Goal: Task Accomplishment & Management: Use online tool/utility

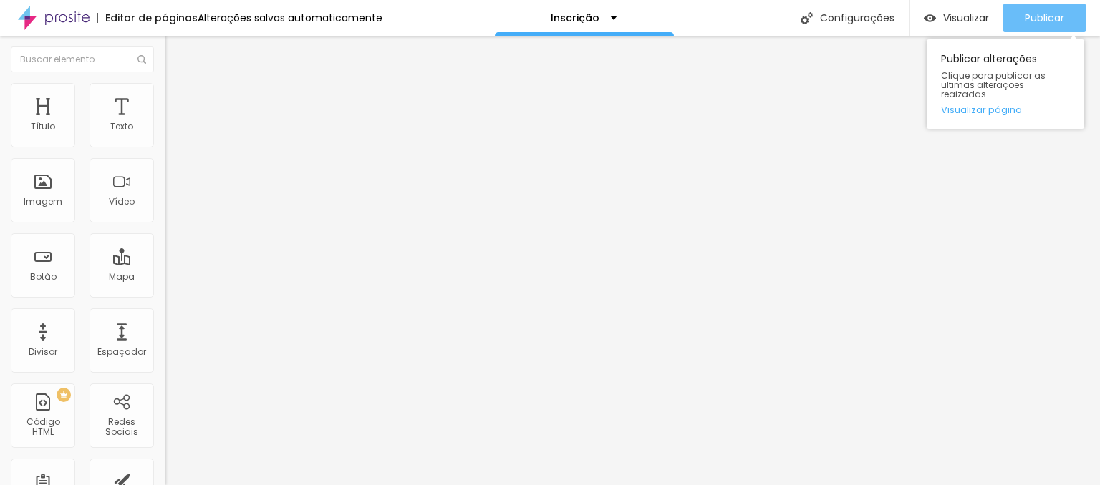
click at [1037, 23] on span "Publicar" at bounding box center [1043, 17] width 39 height 11
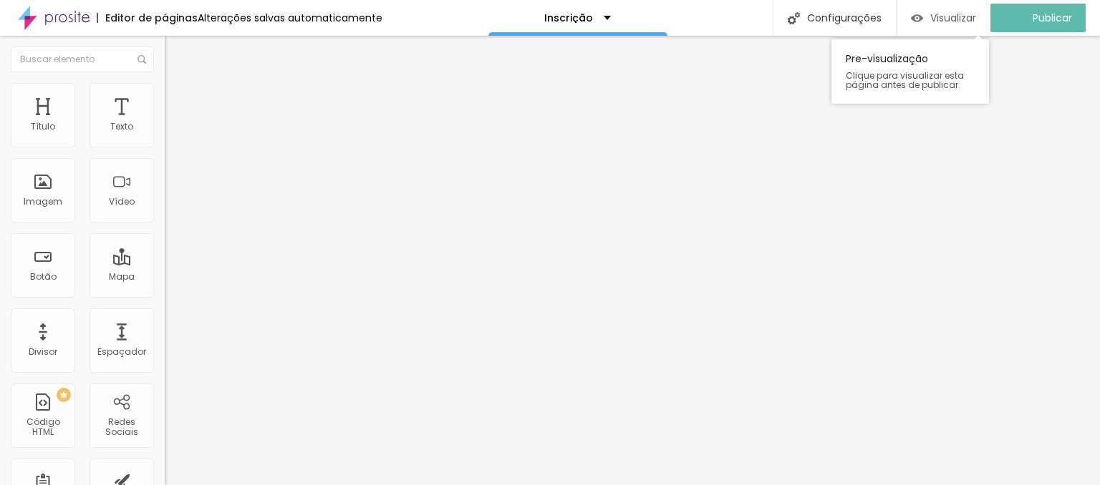
click at [969, 21] on span "Visualizar" at bounding box center [953, 17] width 46 height 11
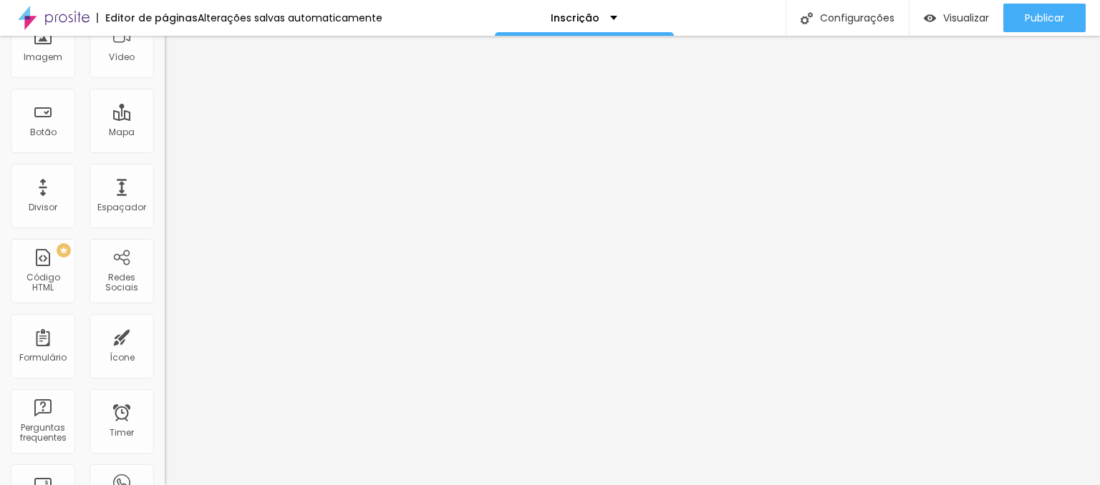
scroll to position [216, 0]
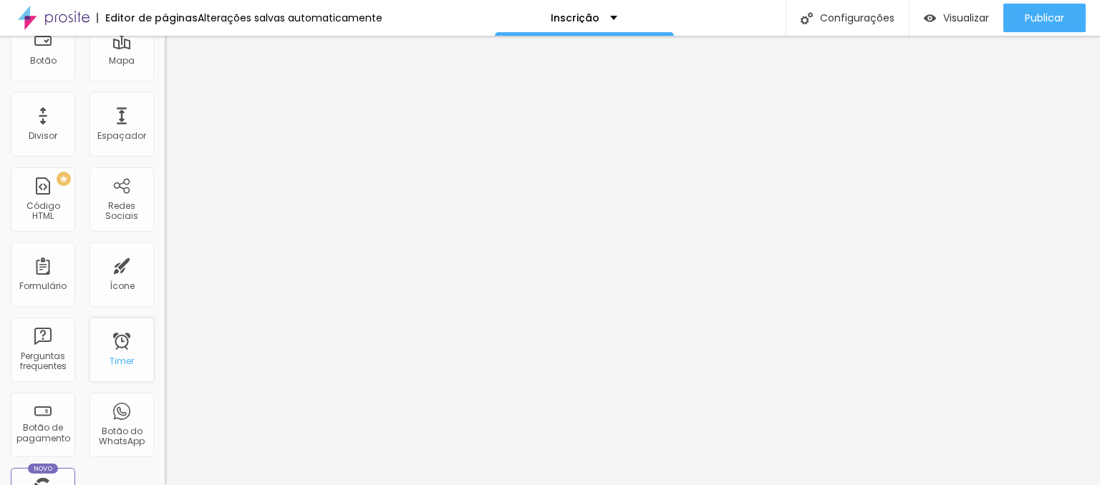
click at [125, 357] on div "Timer" at bounding box center [121, 350] width 64 height 64
click at [120, 351] on div "Timer" at bounding box center [121, 350] width 64 height 64
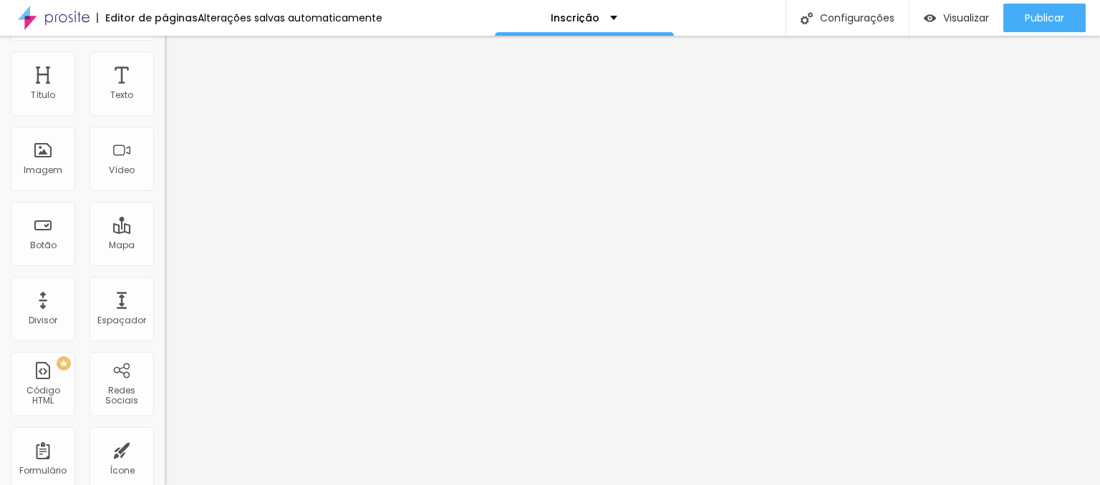
scroll to position [0, 0]
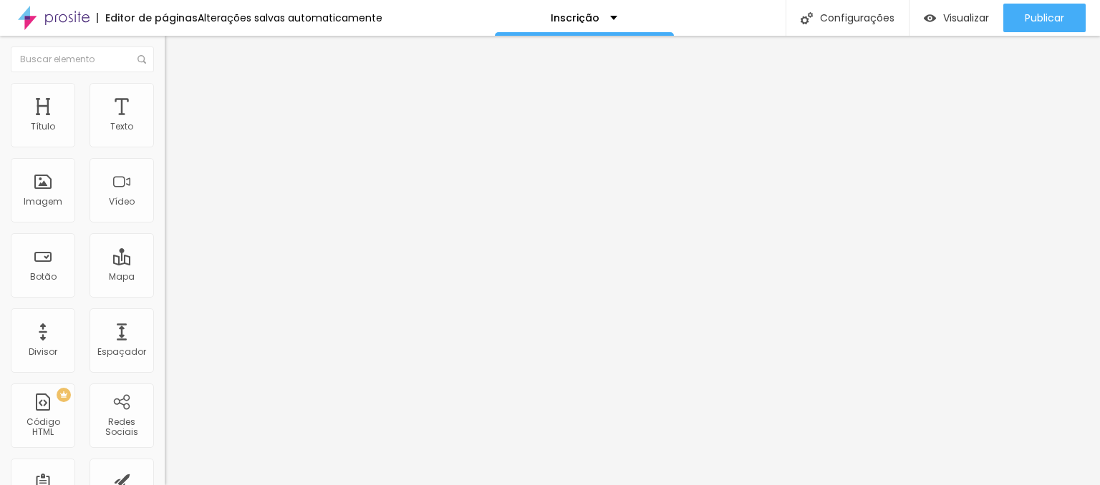
click at [175, 57] on img "button" at bounding box center [180, 52] width 11 height 11
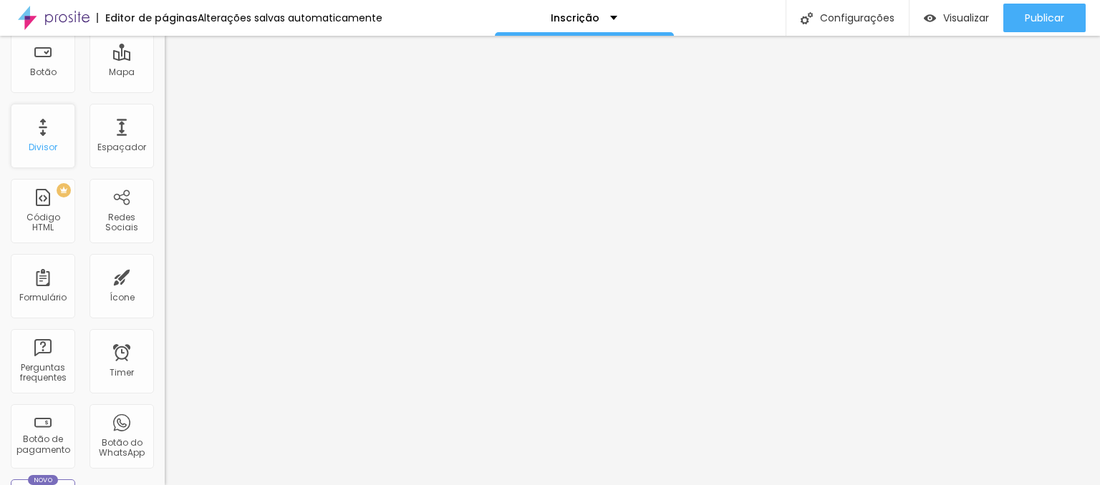
scroll to position [216, 0]
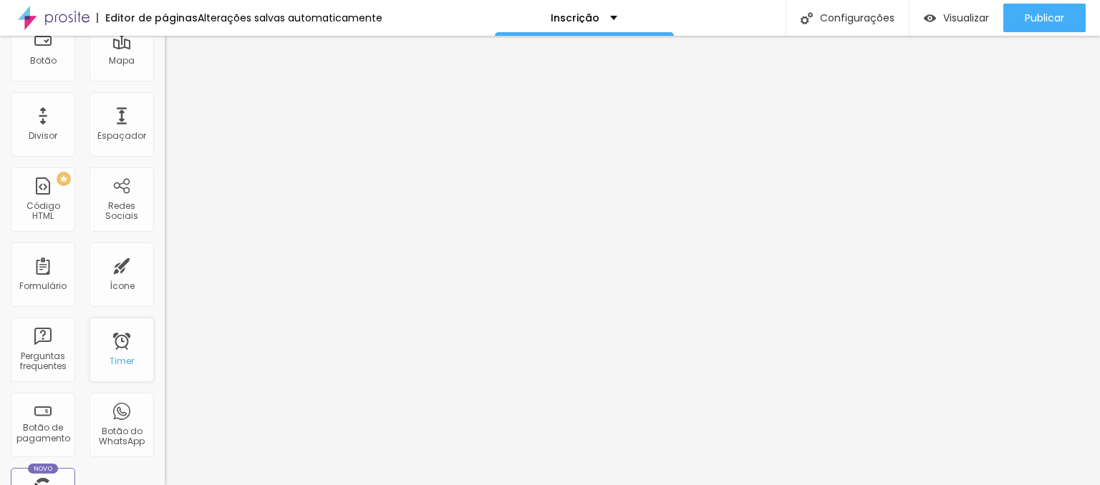
click at [125, 350] on div "Timer" at bounding box center [121, 350] width 64 height 64
click at [116, 351] on div "Timer" at bounding box center [121, 350] width 64 height 64
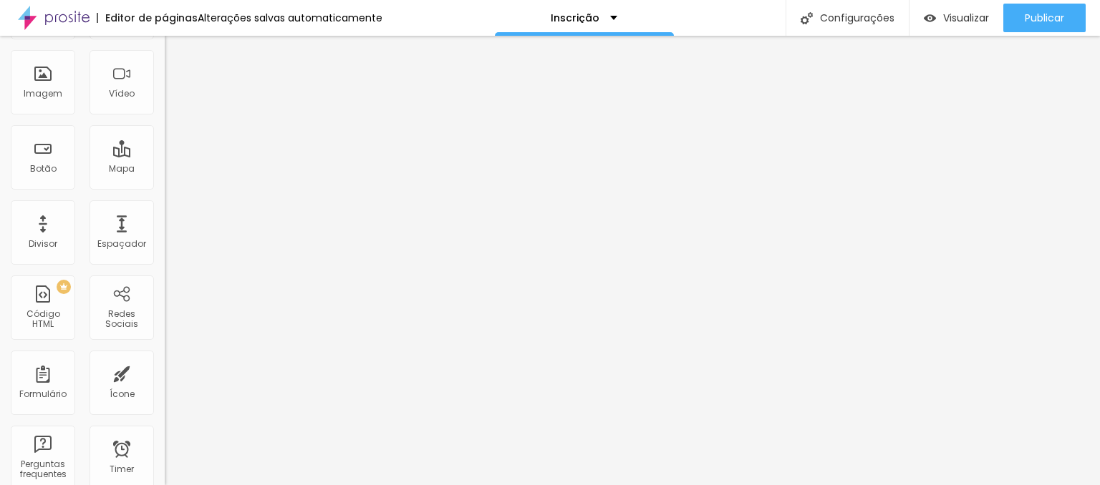
click at [173, 26] on input "22 de agosto de 2025 às 17:59" at bounding box center [205, 19] width 64 height 14
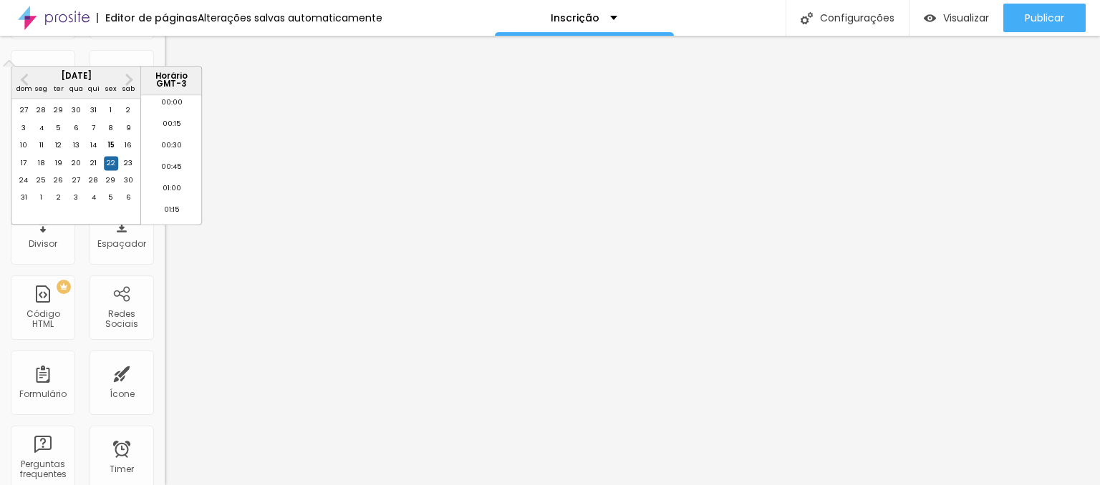
scroll to position [1471, 0]
click at [127, 75] on span "Next Month" at bounding box center [127, 79] width 0 height 16
click at [135, 79] on button "Next Month" at bounding box center [128, 79] width 23 height 23
click at [26, 79] on span "Previous Month" at bounding box center [26, 79] width 0 height 16
click at [96, 135] on div "11" at bounding box center [93, 128] width 14 height 14
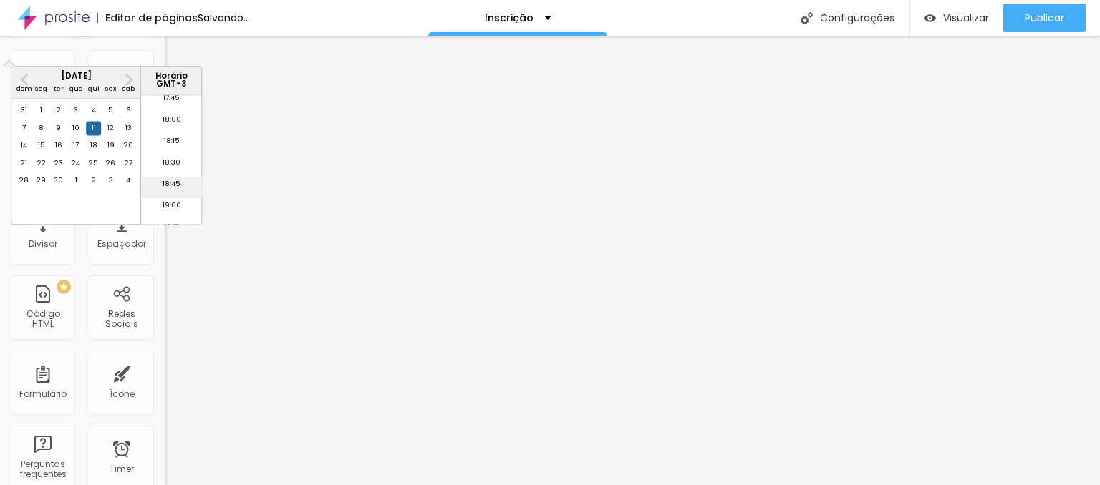
scroll to position [1588, 0]
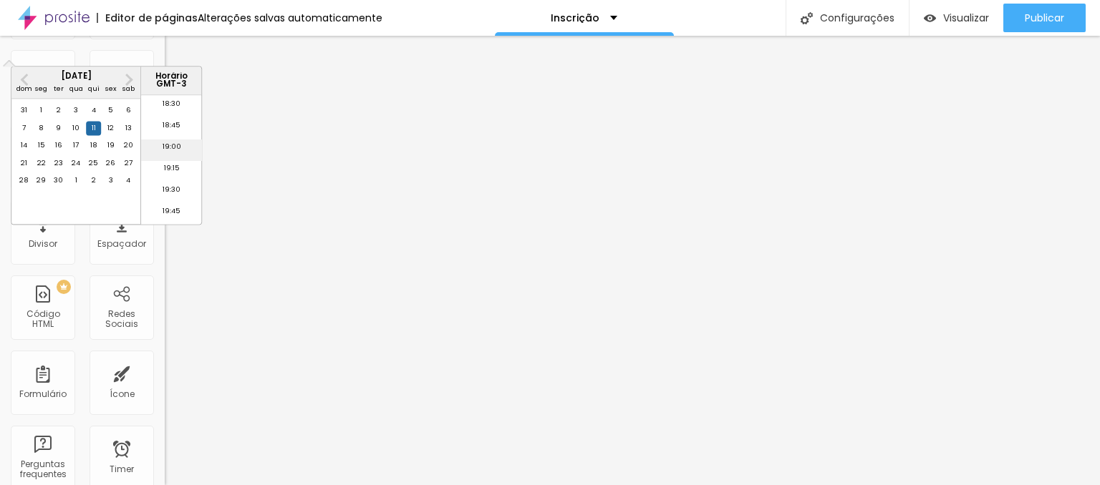
click at [168, 155] on li "19:00" at bounding box center [171, 150] width 61 height 21
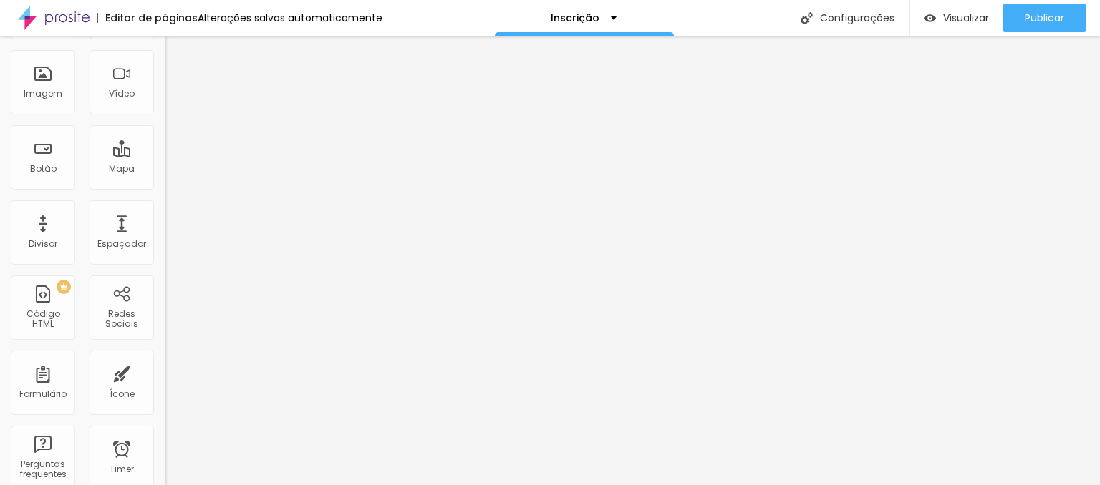
type input "11 de setembro de 2025 às 19:00"
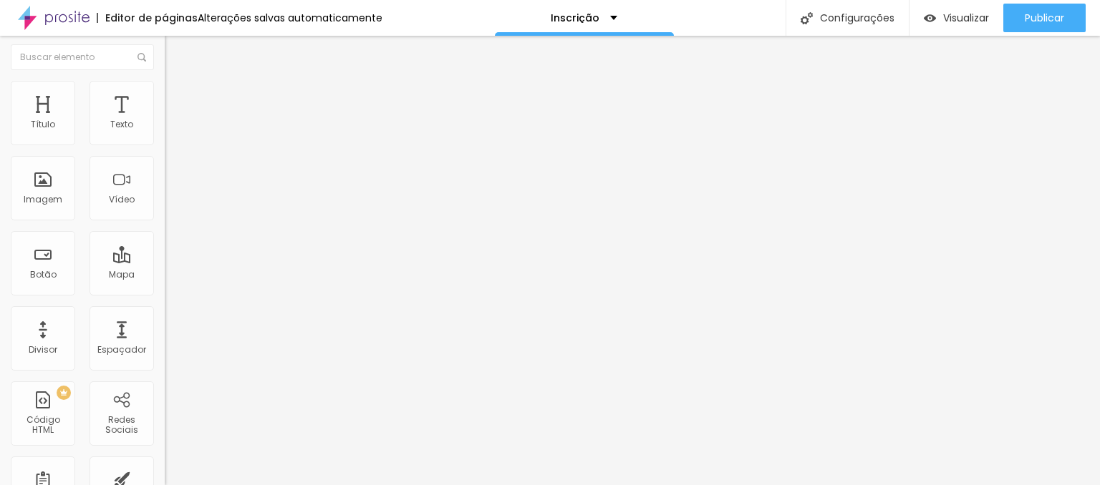
scroll to position [0, 0]
click at [178, 97] on span "Estilo" at bounding box center [189, 93] width 22 height 12
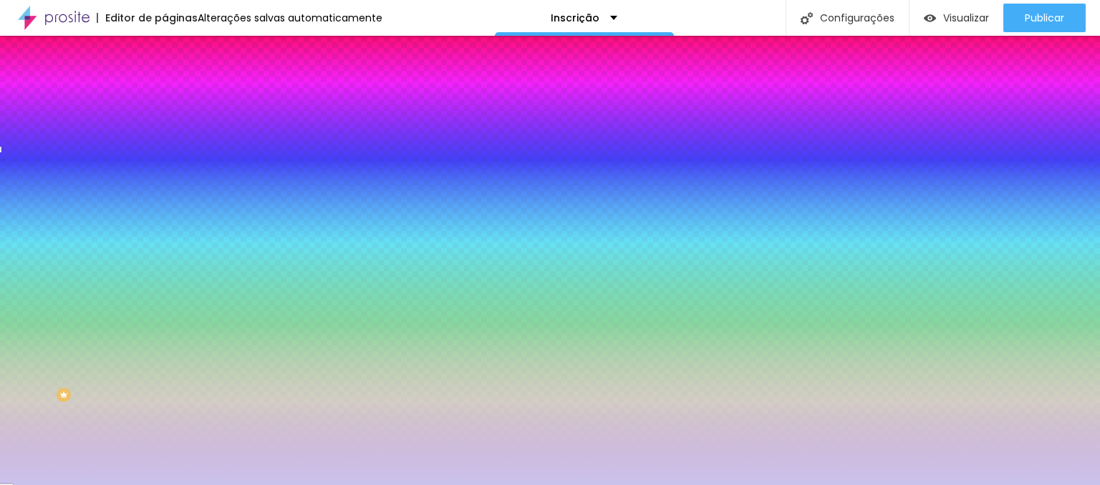
click at [165, 281] on div at bounding box center [247, 281] width 165 height 0
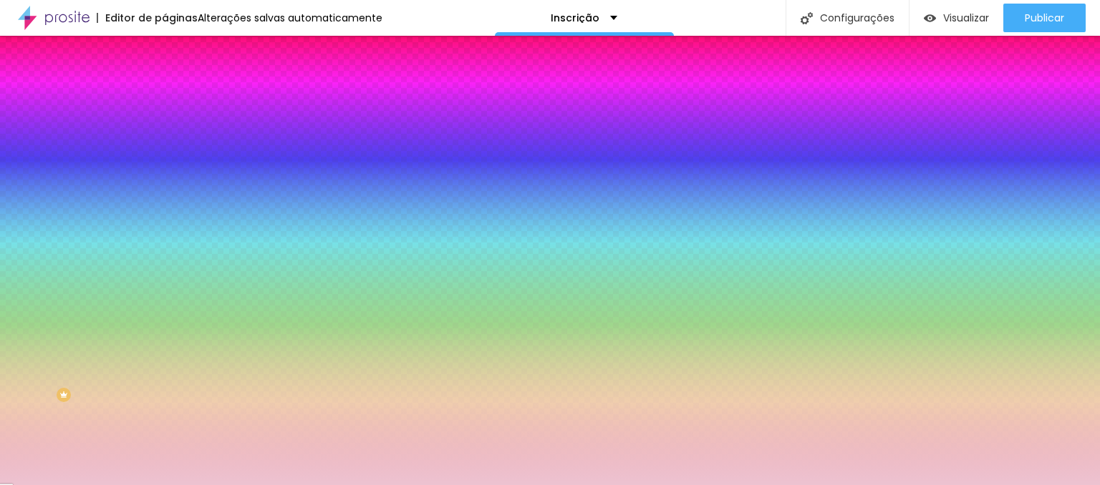
click at [128, 242] on div at bounding box center [550, 242] width 1100 height 485
type input "#EDC3D3"
click at [128, 242] on div at bounding box center [550, 242] width 1100 height 485
click at [178, 105] on span "Avançado" at bounding box center [201, 107] width 47 height 12
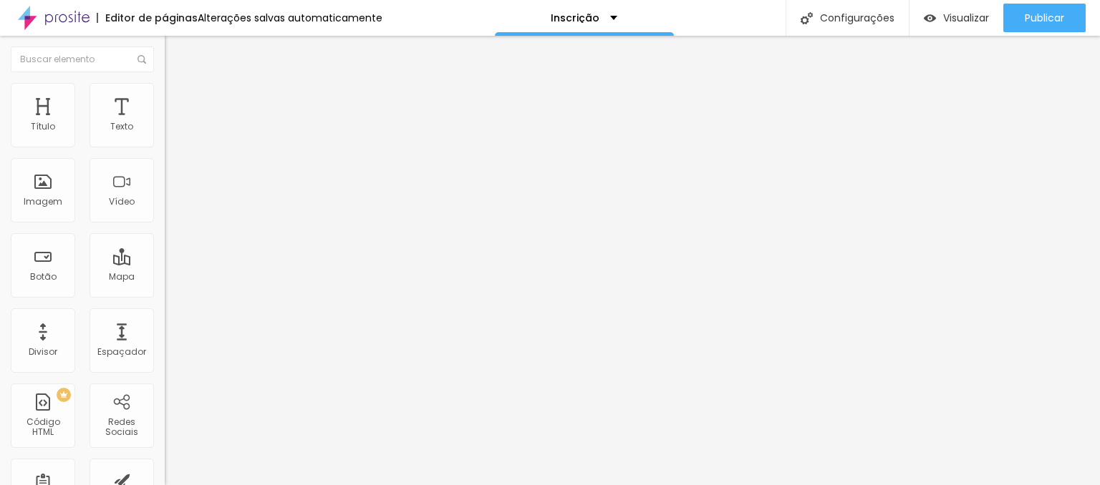
type input "29"
type input "30"
type input "31"
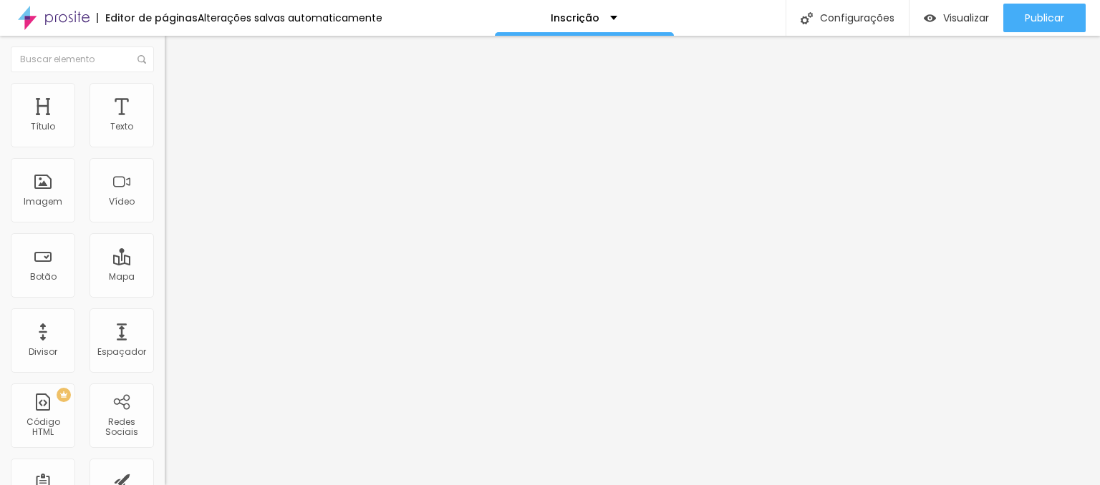
type input "31"
type input "33"
click at [165, 338] on input "range" at bounding box center [211, 343] width 92 height 11
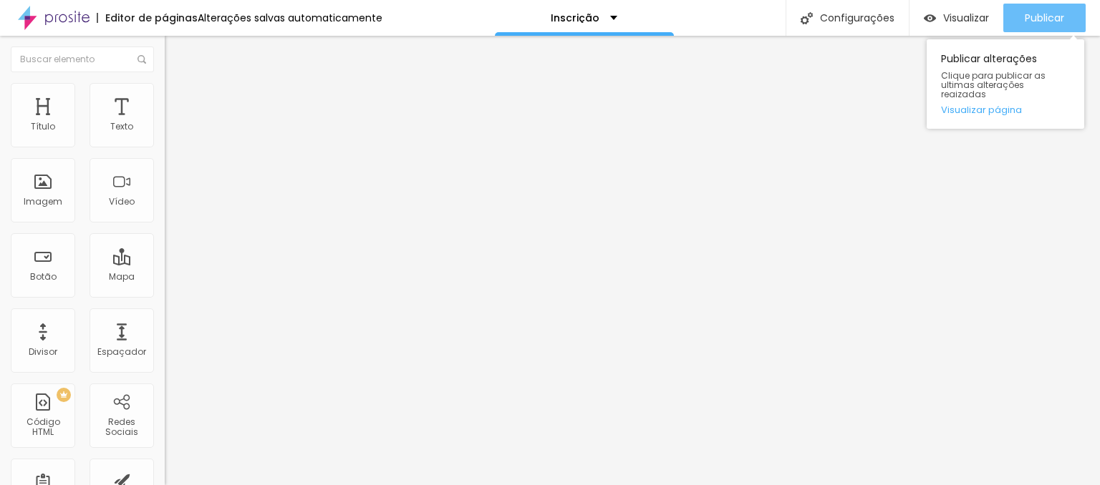
click at [1032, 19] on span "Publicar" at bounding box center [1043, 17] width 39 height 11
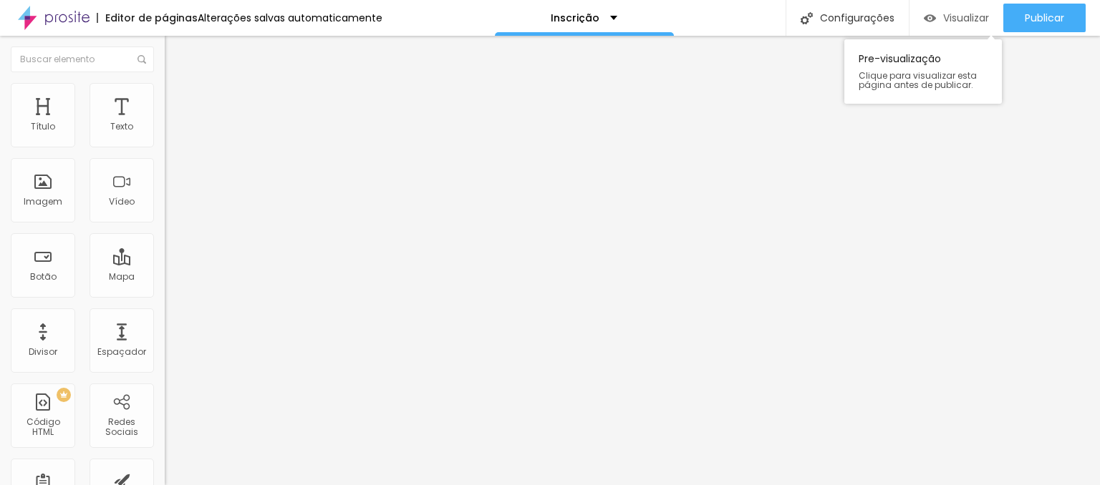
click at [949, 16] on span "Visualizar" at bounding box center [966, 17] width 46 height 11
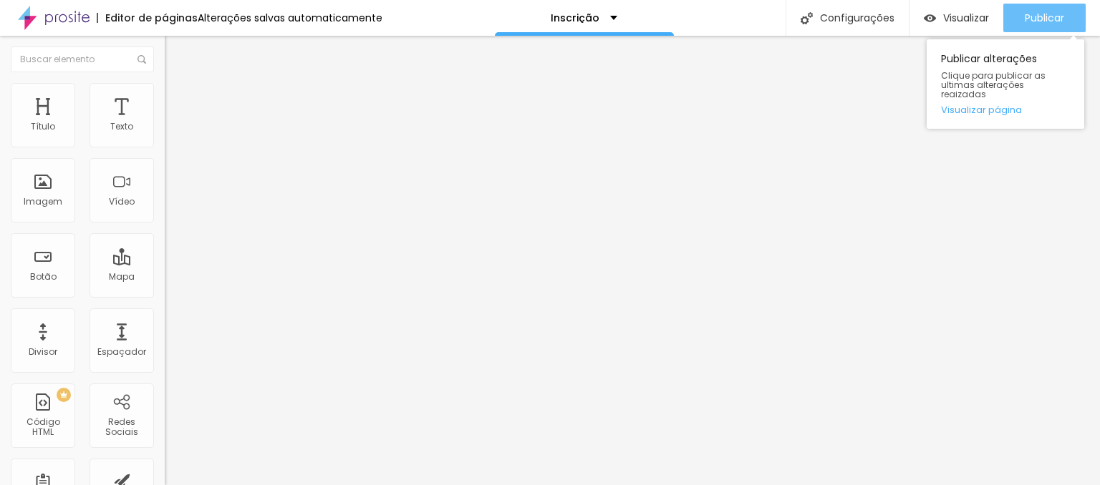
click at [1046, 17] on span "Publicar" at bounding box center [1043, 17] width 39 height 11
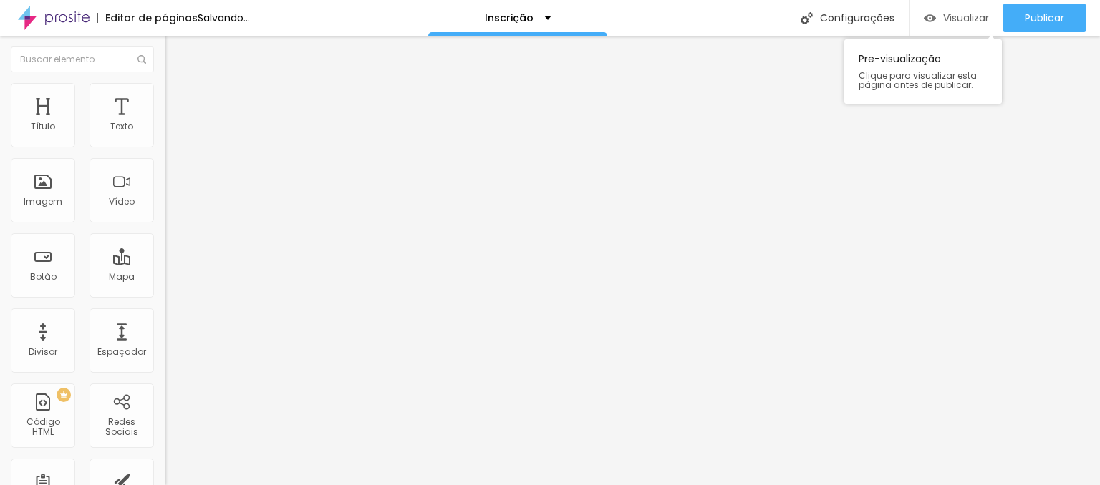
click at [966, 26] on div "Visualizar" at bounding box center [956, 18] width 65 height 29
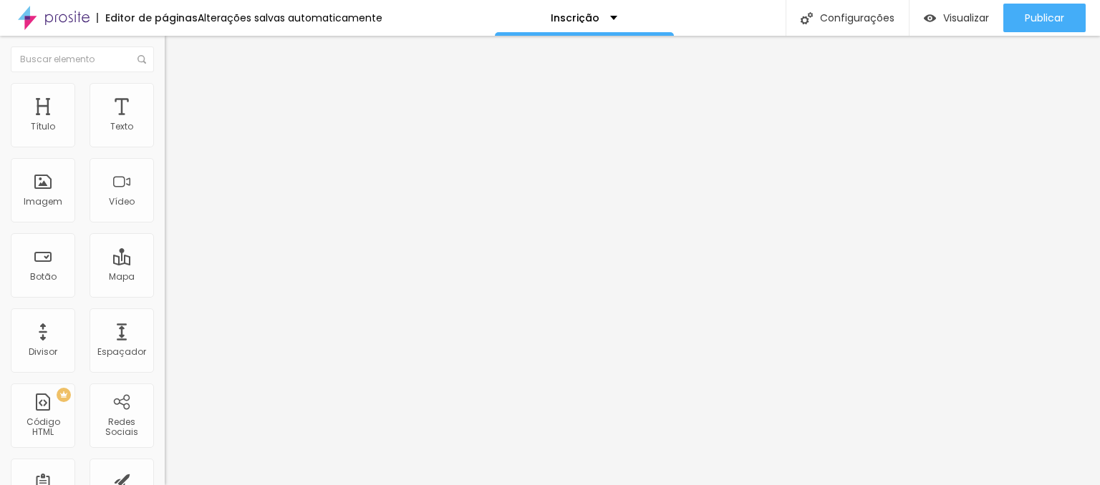
type input "29"
type input "30"
type input "31"
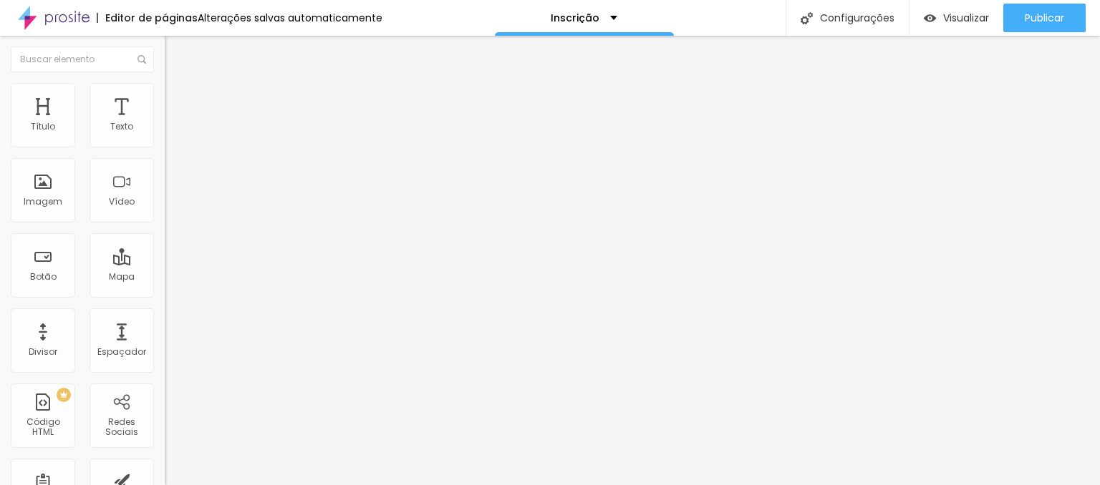
type input "31"
type input "32"
type input "33"
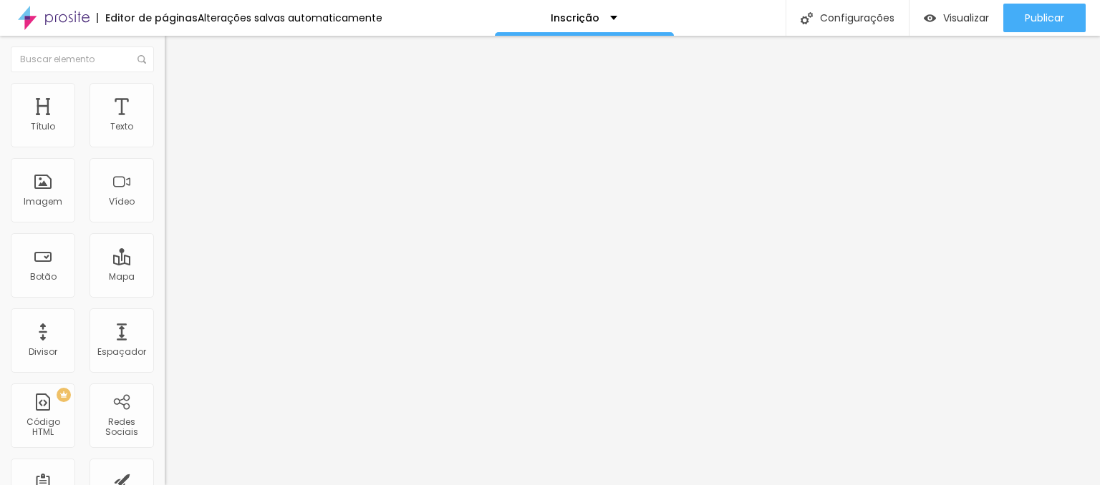
type input "35"
type input "33"
type input "32"
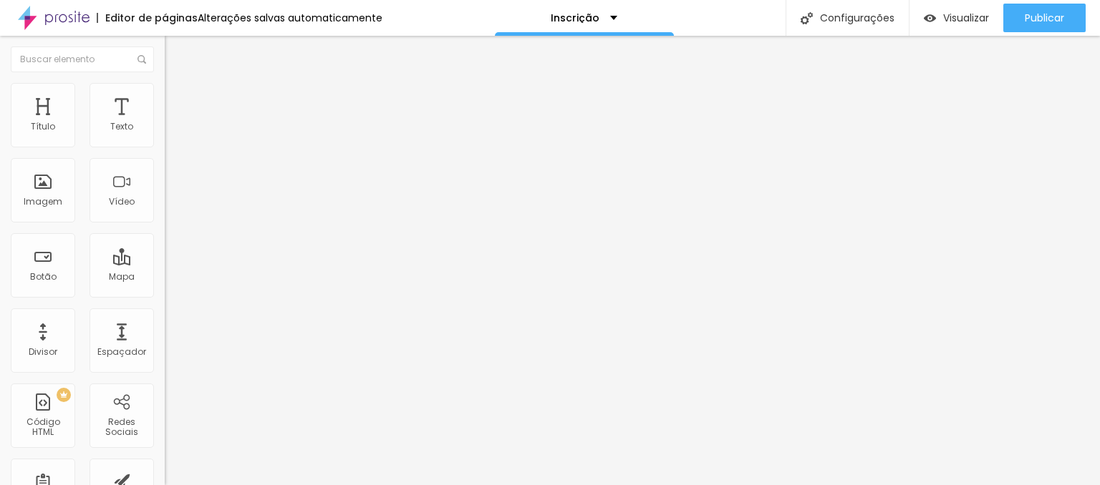
type input "32"
type input "31"
type input "30"
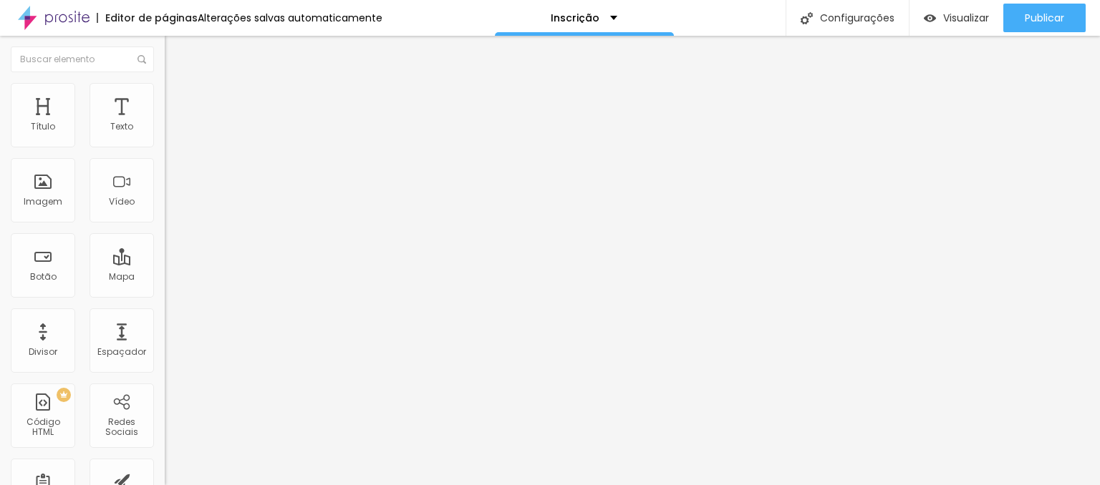
type input "30"
click at [165, 338] on input "range" at bounding box center [211, 343] width 92 height 11
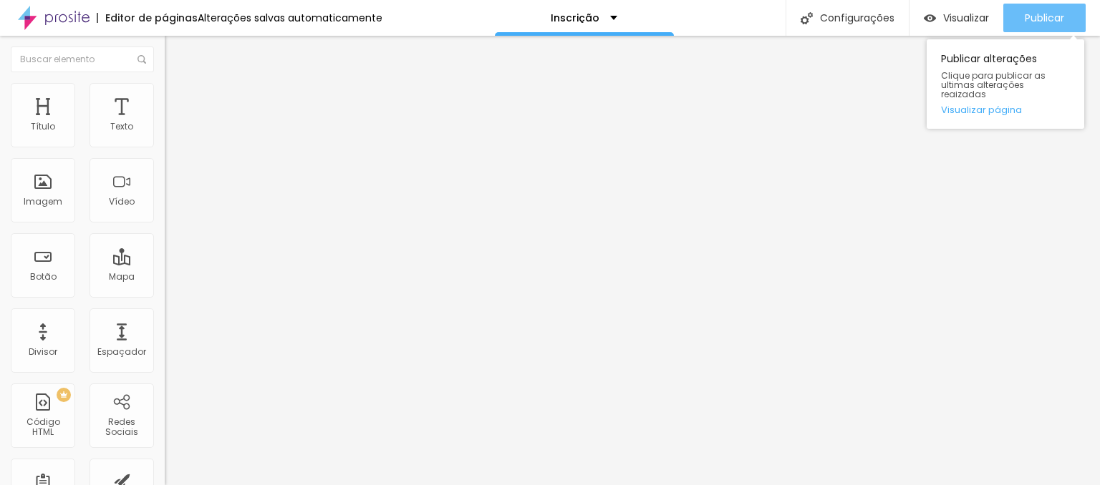
click at [1019, 13] on button "Publicar" at bounding box center [1044, 18] width 82 height 29
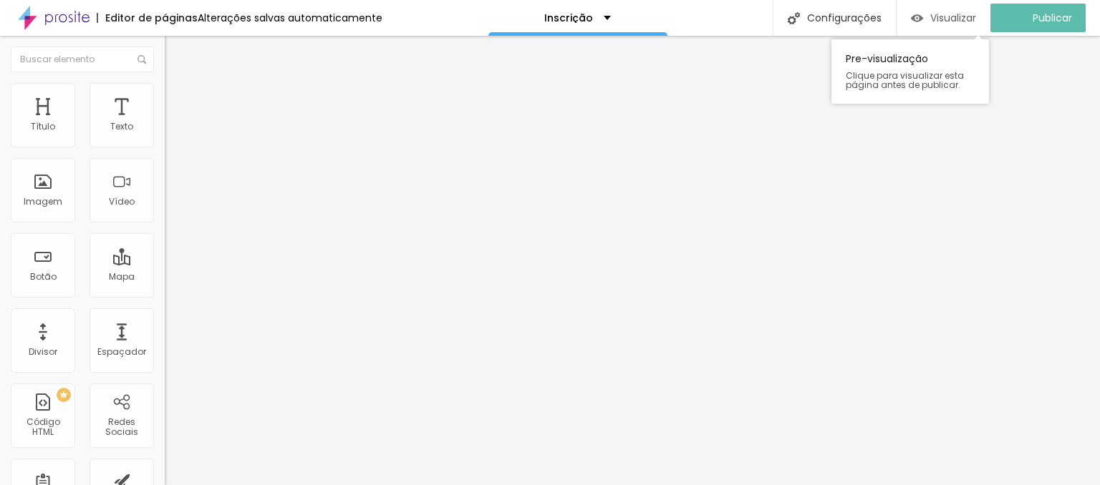
click at [959, 14] on span "Visualizar" at bounding box center [953, 17] width 46 height 11
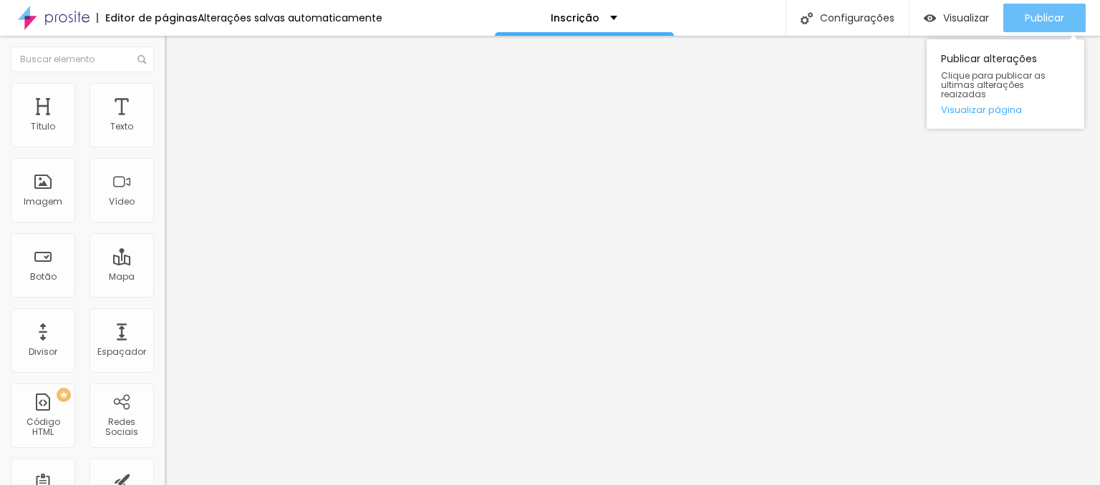
click at [1026, 17] on span "Publicar" at bounding box center [1043, 17] width 39 height 11
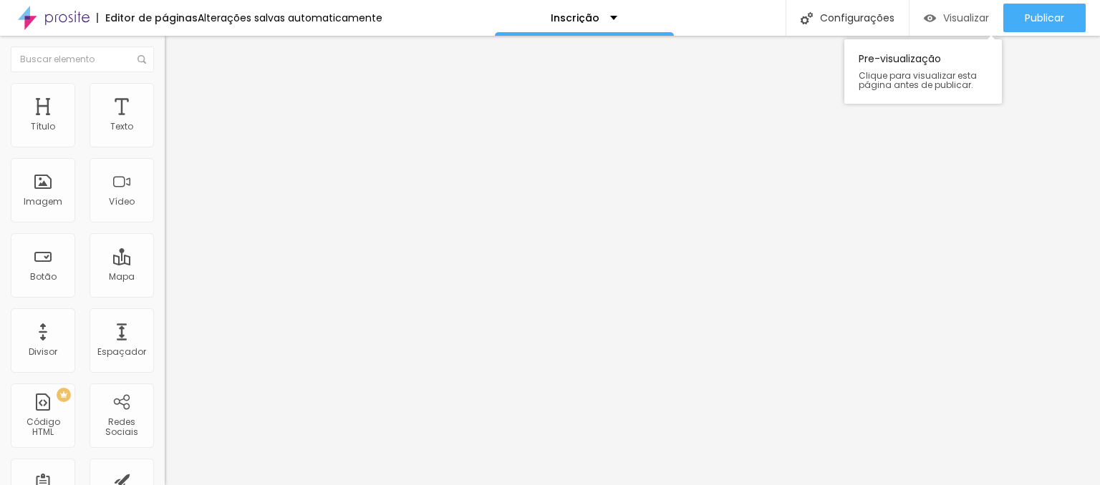
click at [964, 21] on span "Visualizar" at bounding box center [966, 17] width 46 height 11
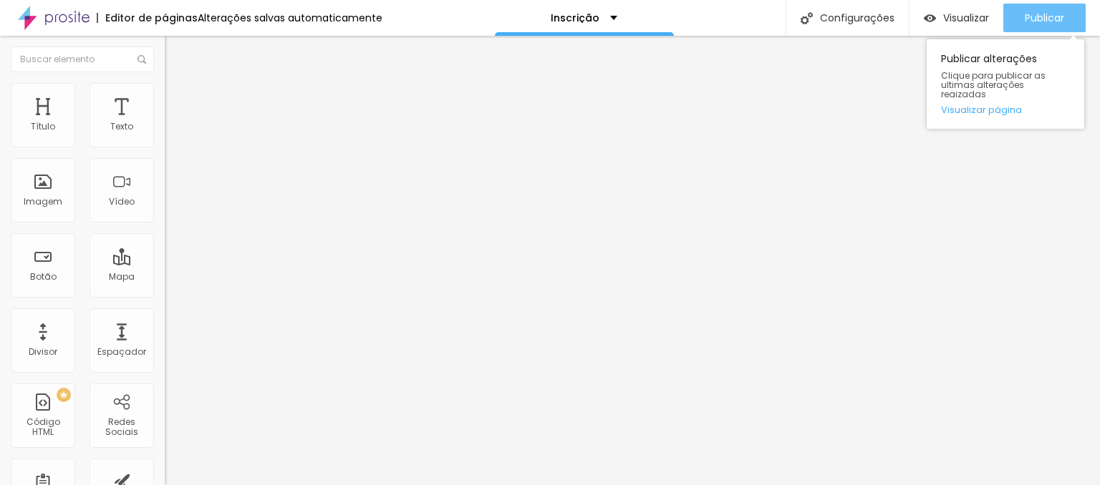
click at [1036, 16] on span "Publicar" at bounding box center [1043, 17] width 39 height 11
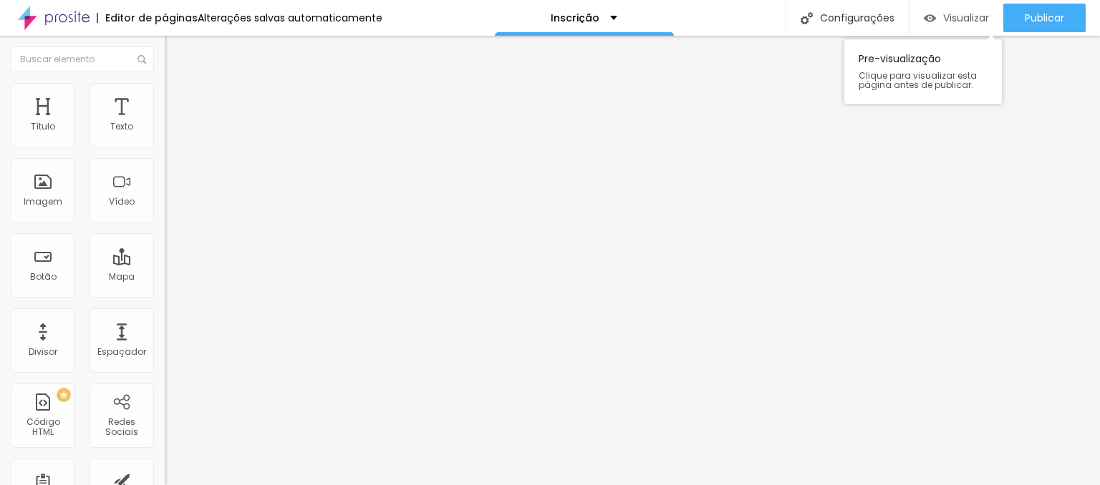
click at [961, 19] on span "Visualizar" at bounding box center [966, 17] width 46 height 11
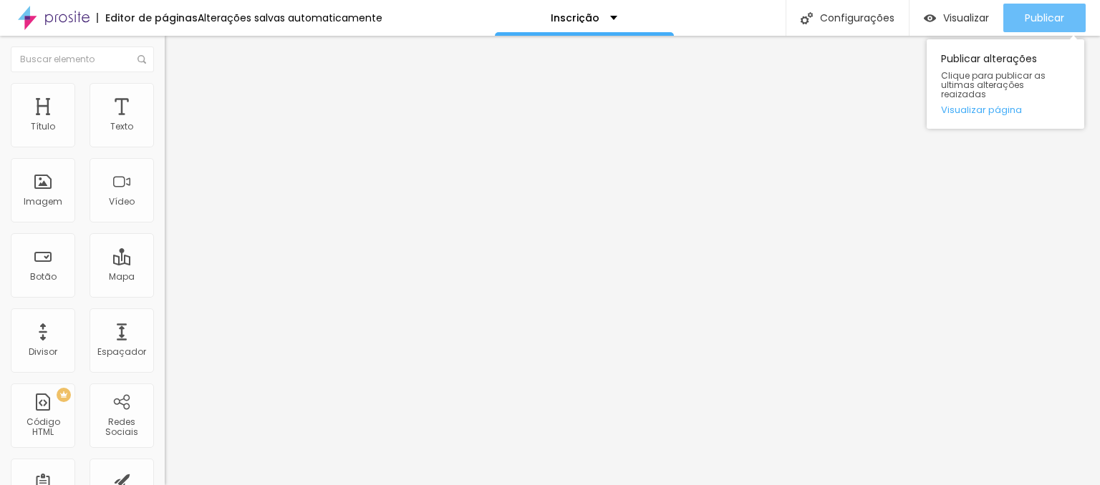
click at [1051, 19] on span "Publicar" at bounding box center [1043, 17] width 39 height 11
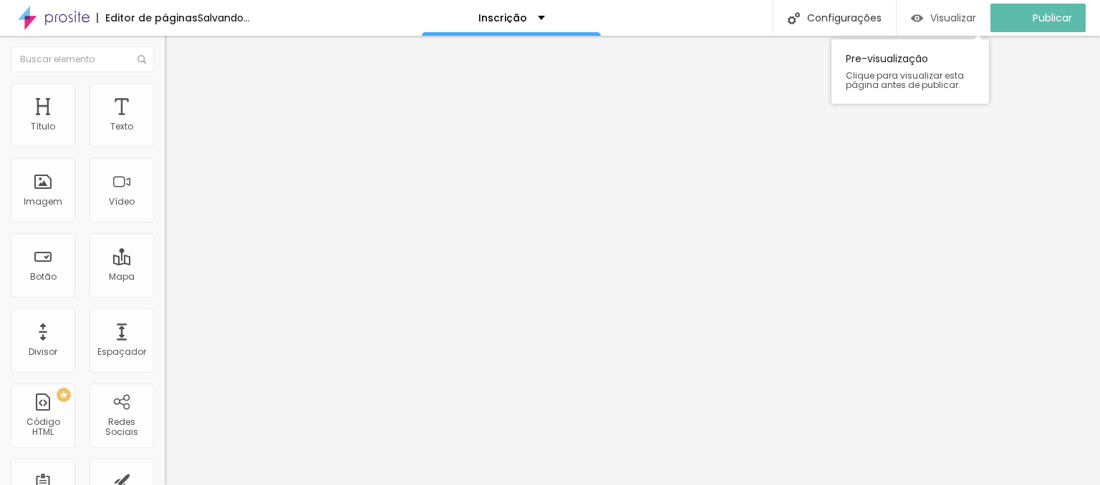
click at [963, 21] on span "Visualizar" at bounding box center [953, 17] width 46 height 11
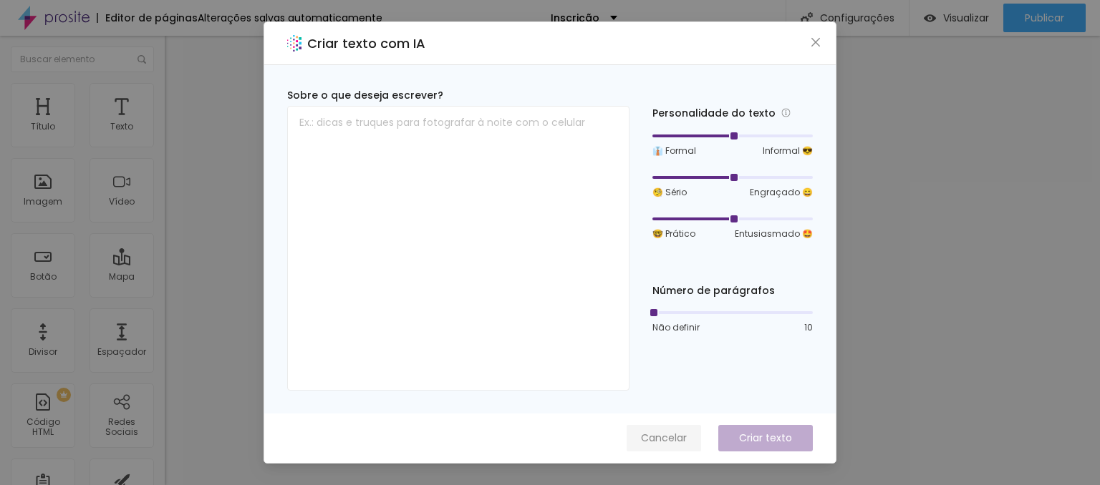
click at [653, 440] on span "Cancelar" at bounding box center [664, 438] width 46 height 15
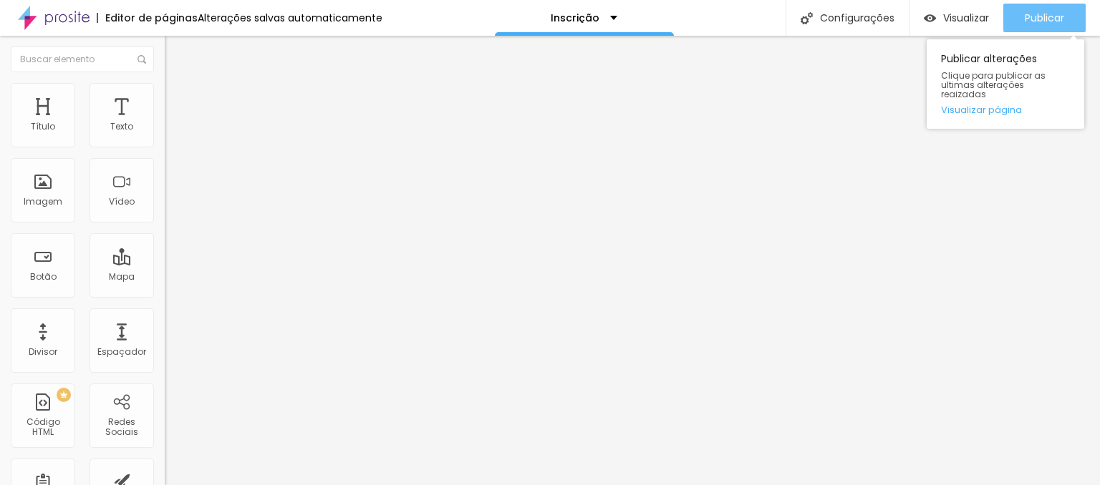
click at [1038, 21] on span "Publicar" at bounding box center [1043, 17] width 39 height 11
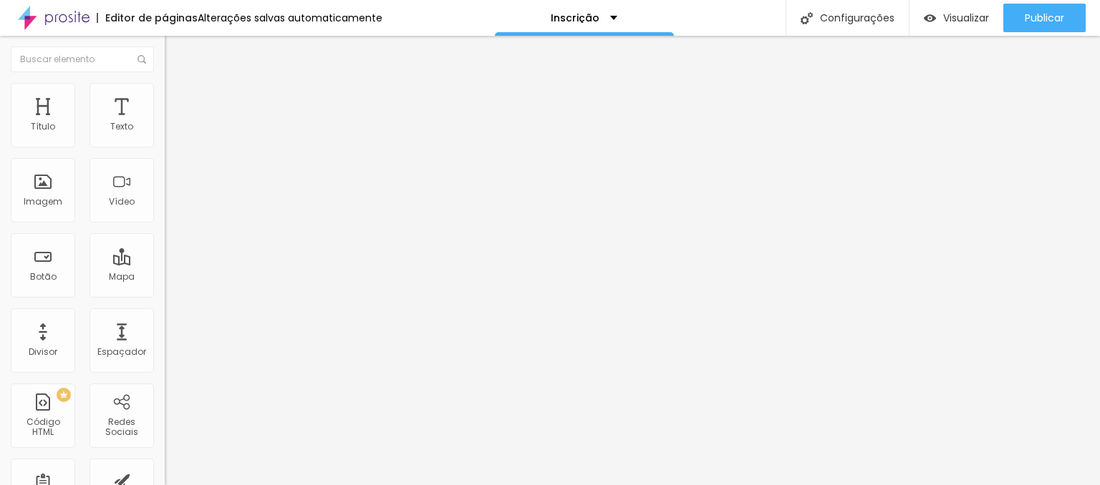
click at [178, 99] on span "Estilo" at bounding box center [189, 93] width 22 height 12
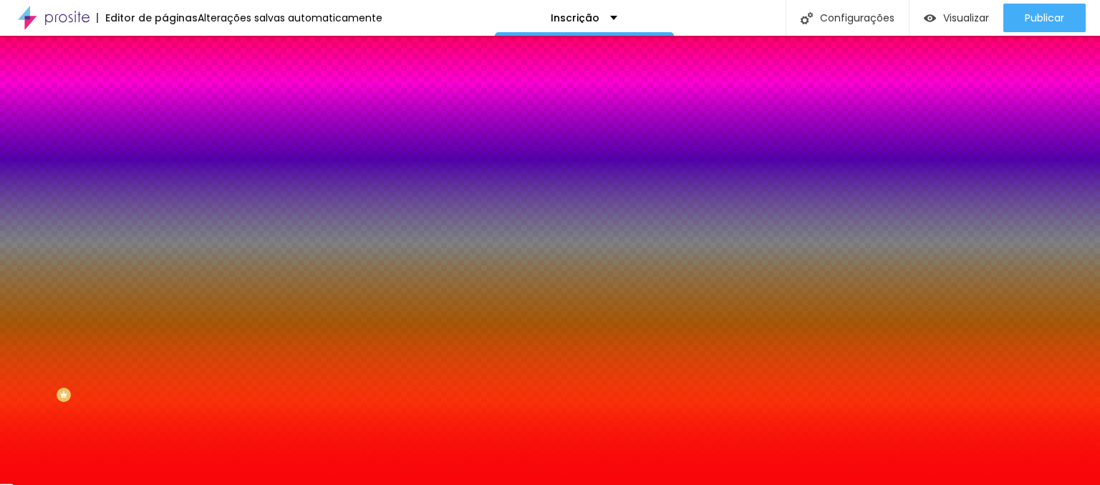
click at [165, 137] on div at bounding box center [247, 137] width 165 height 0
click at [128, 163] on div at bounding box center [550, 242] width 1100 height 485
click at [127, 394] on div at bounding box center [550, 242] width 1100 height 485
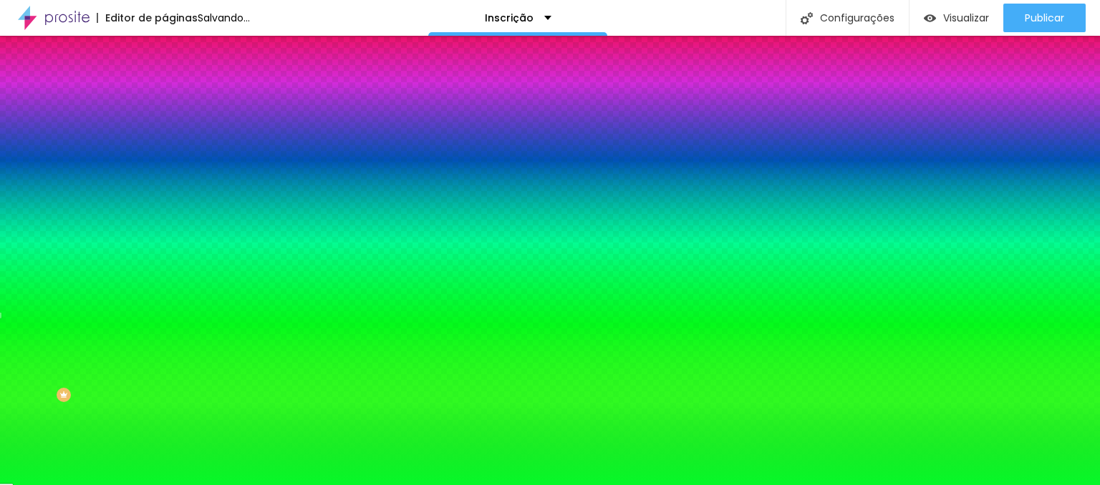
drag, startPoint x: 127, startPoint y: 394, endPoint x: 126, endPoint y: 425, distance: 30.8
click at [126, 425] on div at bounding box center [550, 242] width 1100 height 485
type input "#06F928"
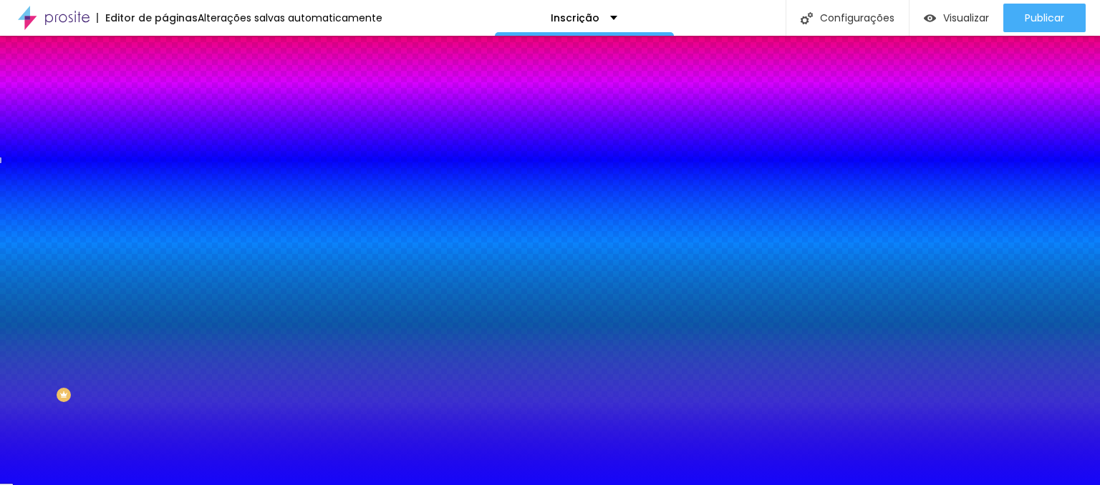
click at [125, 390] on div at bounding box center [550, 242] width 1100 height 485
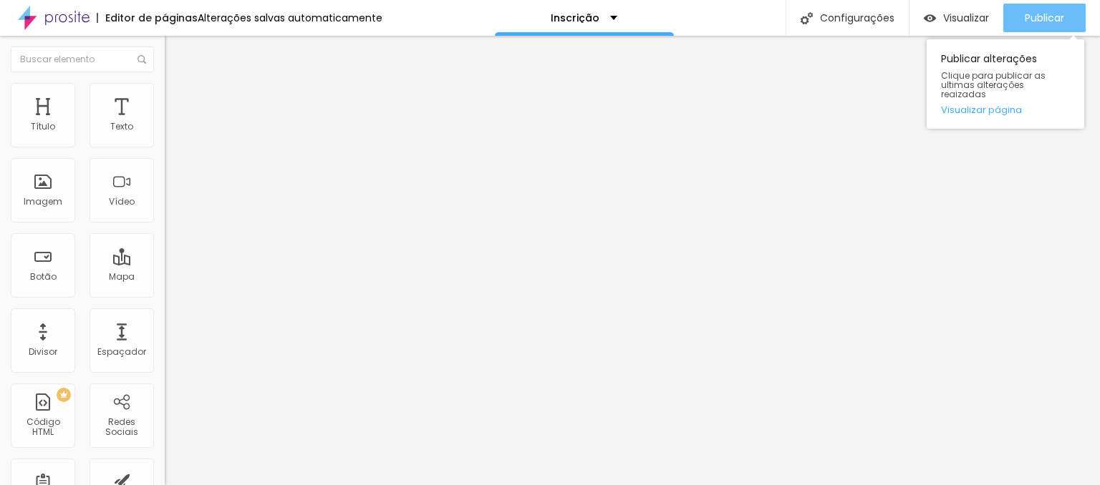
click at [1042, 17] on span "Publicar" at bounding box center [1043, 17] width 39 height 11
click at [1060, 11] on div "Publicar" at bounding box center [1043, 18] width 39 height 29
click at [1044, 19] on span "Publicar" at bounding box center [1043, 17] width 39 height 11
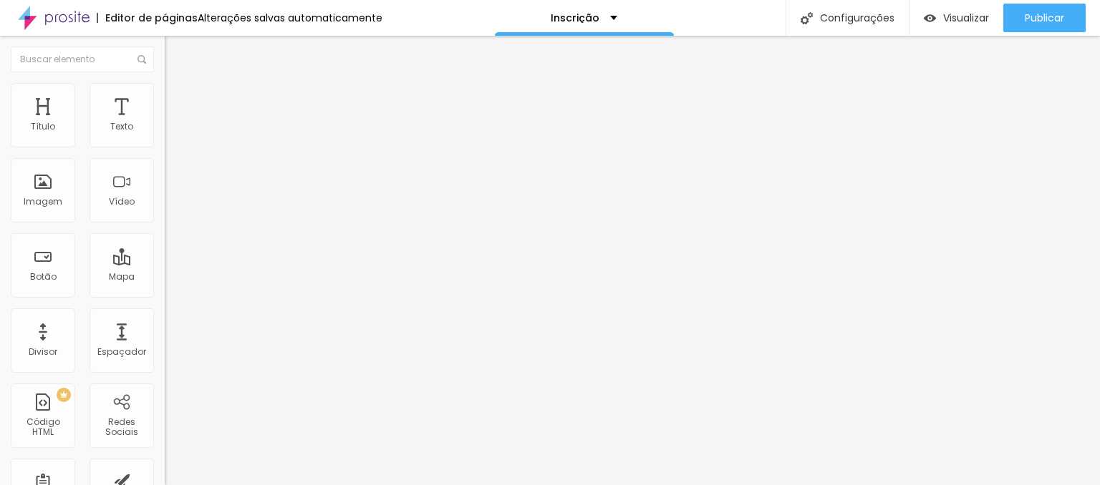
click at [165, 93] on li "Estilo" at bounding box center [247, 90] width 165 height 14
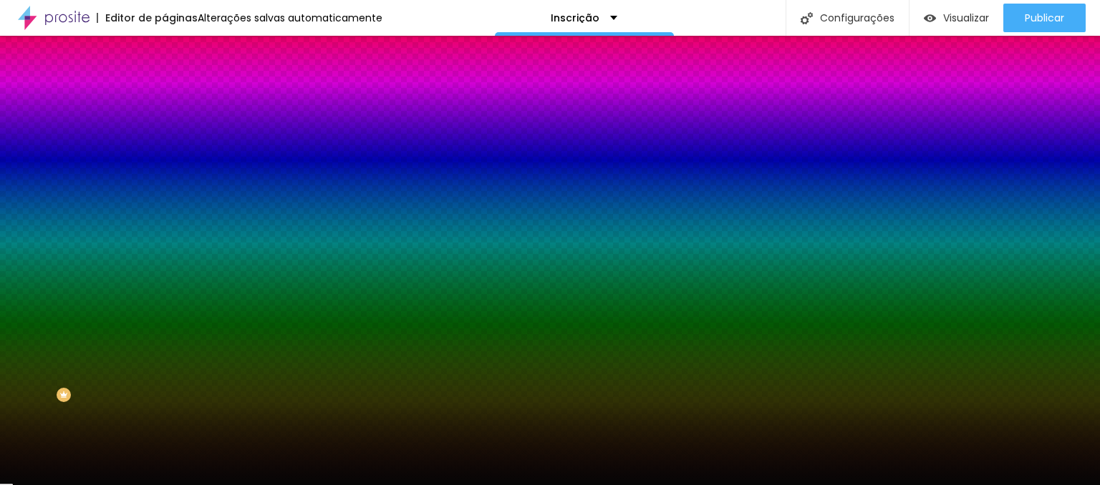
click at [165, 97] on li "Avançado" at bounding box center [247, 104] width 165 height 14
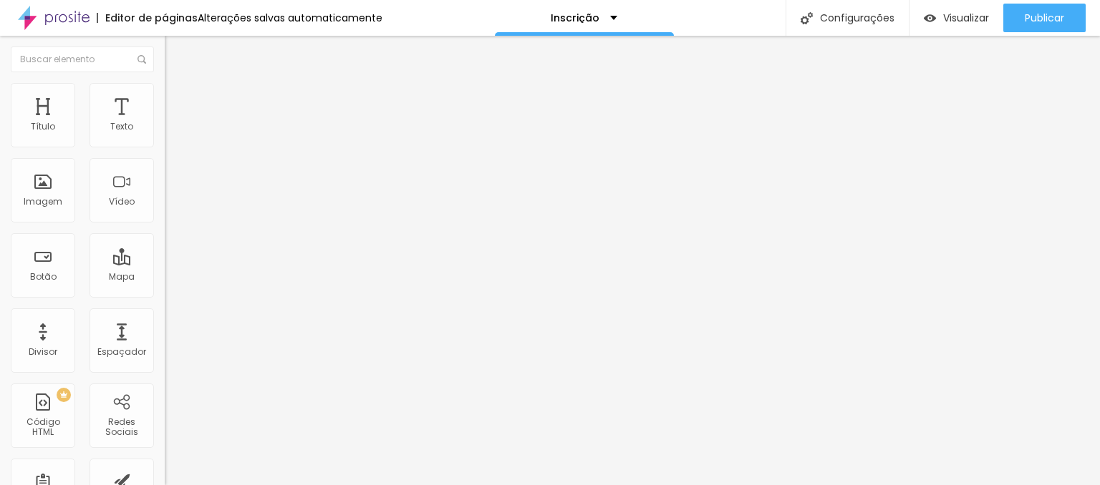
type input "0"
click at [165, 480] on input "range" at bounding box center [211, 485] width 92 height 11
click at [178, 101] on span "Avançado" at bounding box center [201, 107] width 47 height 12
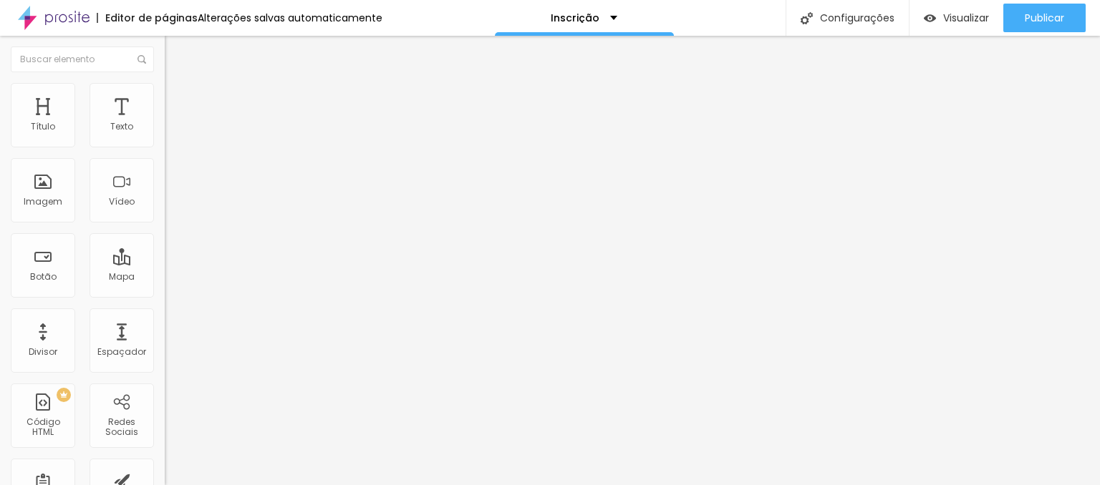
type input "0"
drag, startPoint x: 30, startPoint y: 172, endPoint x: 17, endPoint y: 175, distance: 13.2
type input "0"
click at [165, 480] on input "range" at bounding box center [211, 485] width 92 height 11
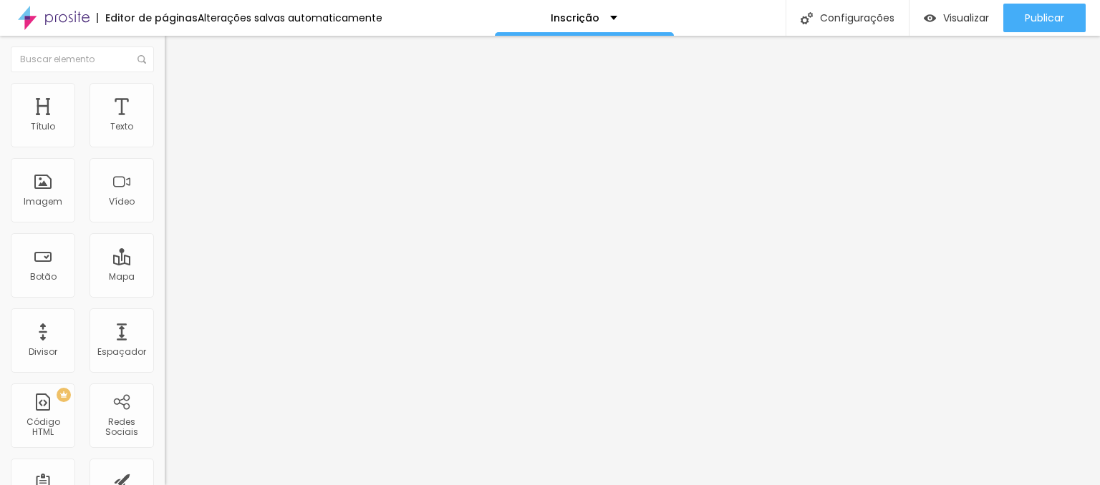
click at [165, 90] on img at bounding box center [171, 89] width 13 height 13
type input "2"
type input "1"
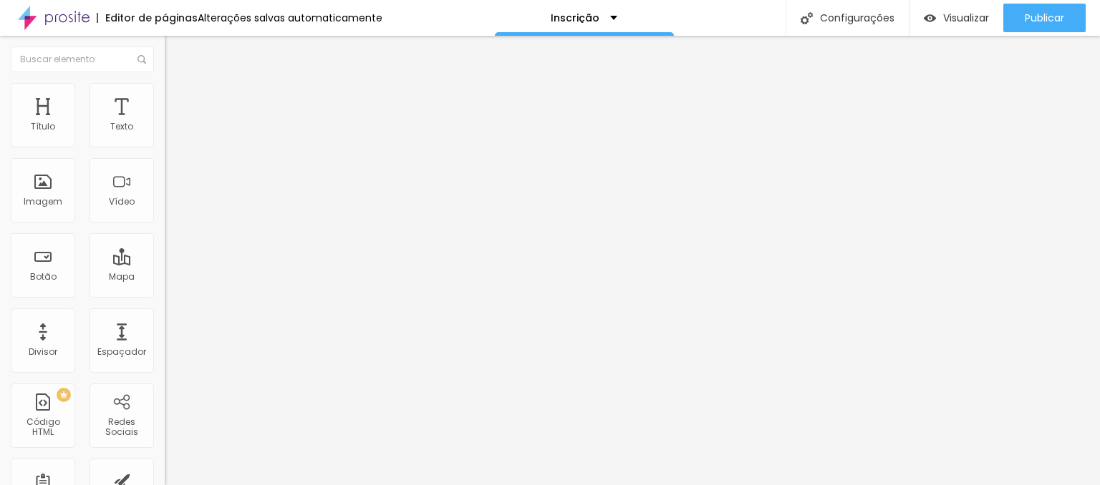
type input "0"
click at [165, 263] on input "range" at bounding box center [211, 268] width 92 height 11
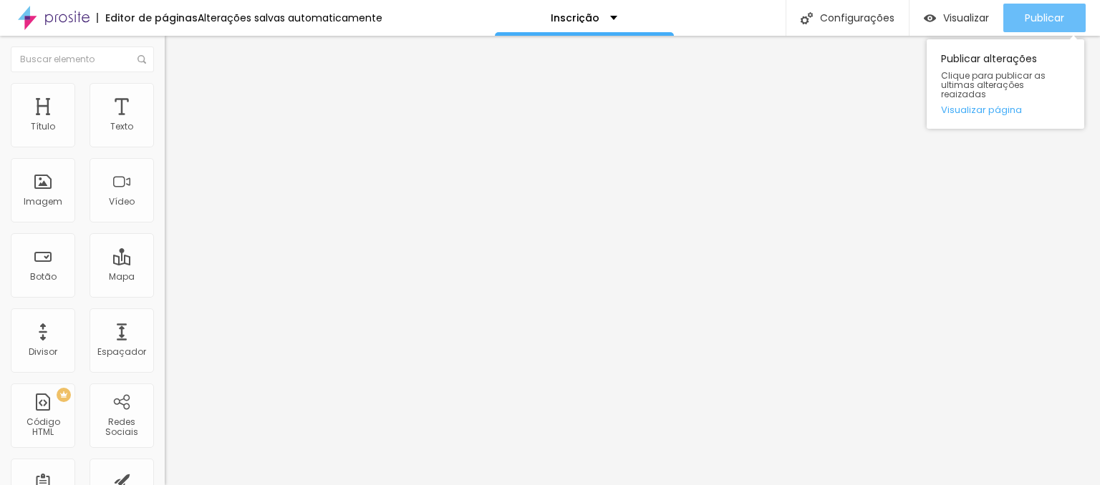
click at [1039, 10] on div "Publicar" at bounding box center [1043, 18] width 39 height 29
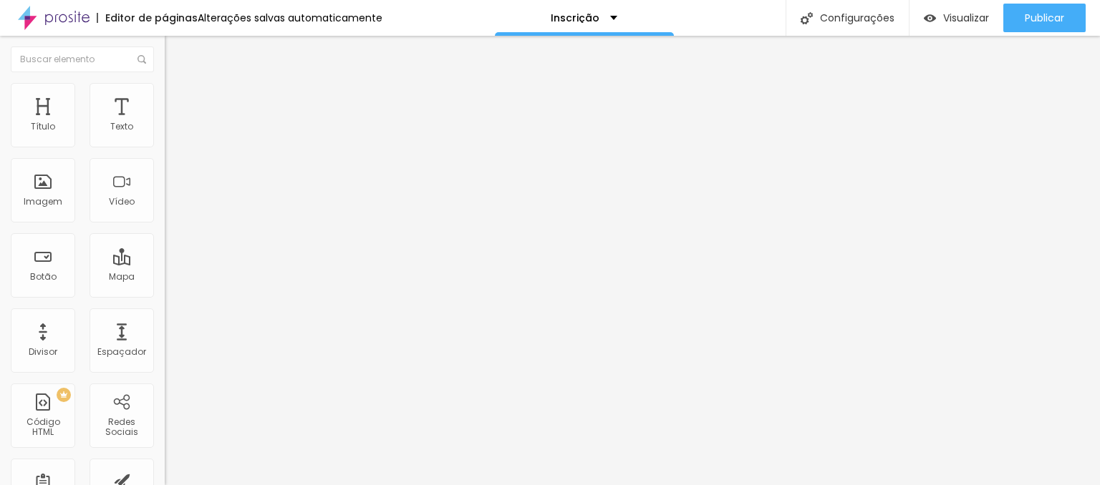
click at [165, 94] on li "Avançado" at bounding box center [247, 90] width 165 height 14
type input "1"
type input "2"
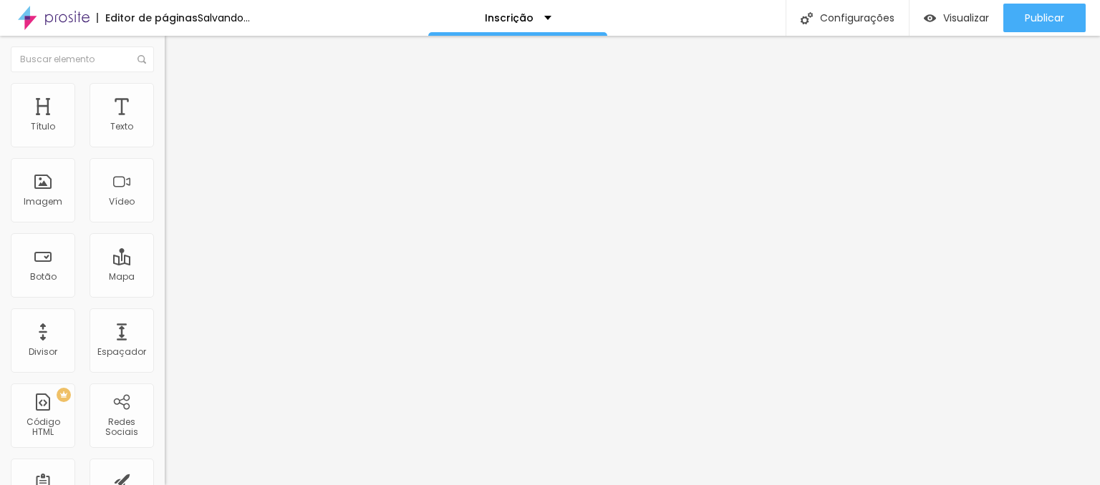
type input "3"
type input "4"
type input "5"
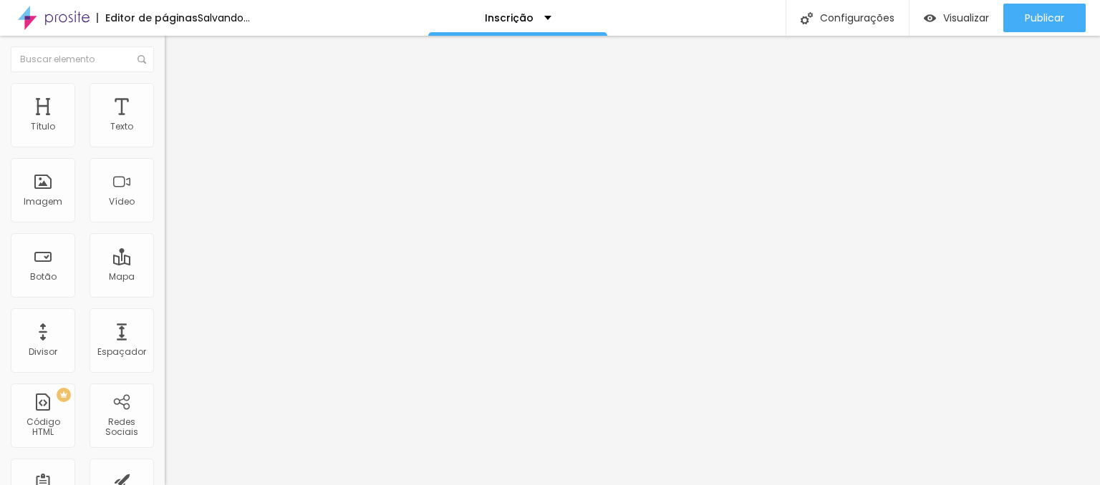
type input "5"
type input "6"
click at [165, 466] on input "range" at bounding box center [211, 471] width 92 height 11
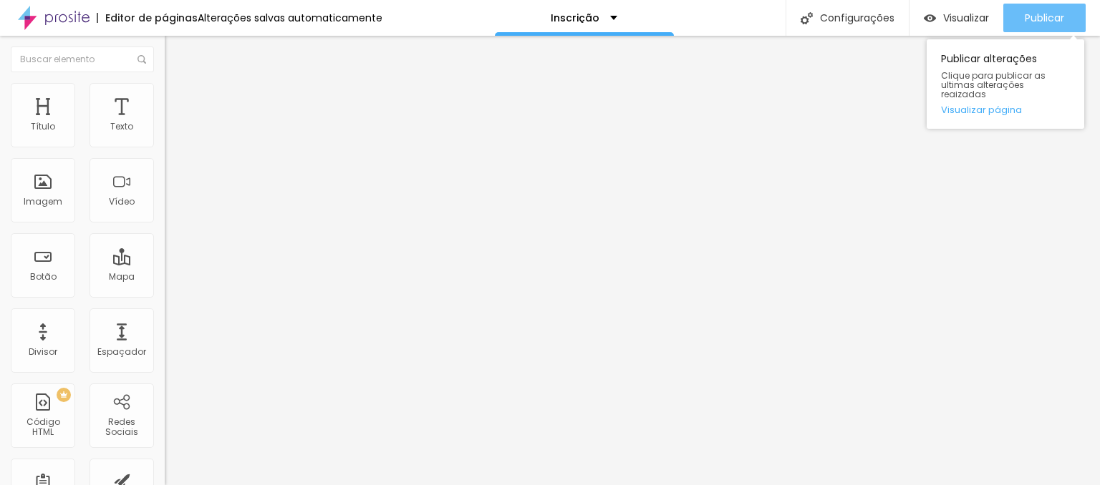
click at [1021, 14] on button "Publicar" at bounding box center [1044, 18] width 82 height 29
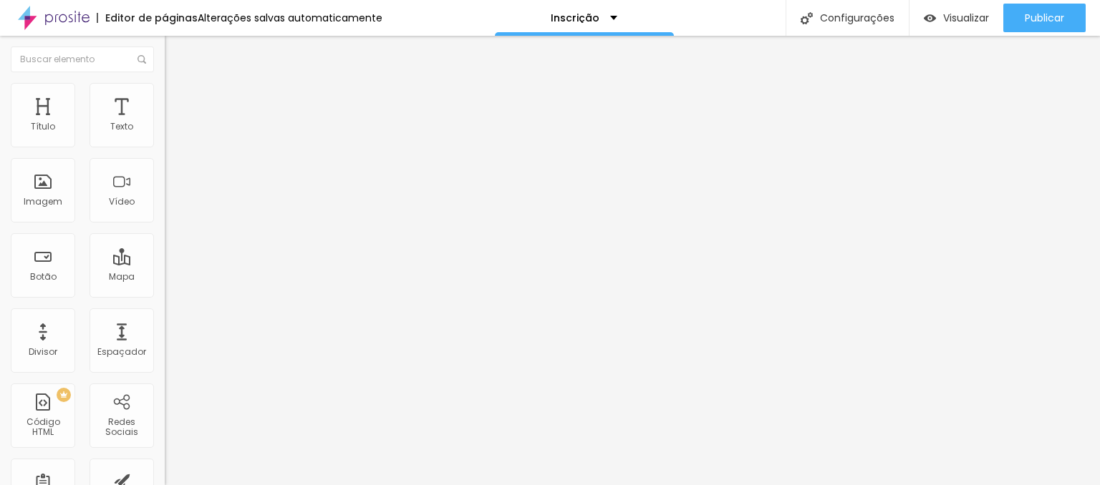
click at [178, 105] on span "Avançado" at bounding box center [201, 107] width 47 height 12
type input "11"
type input "12"
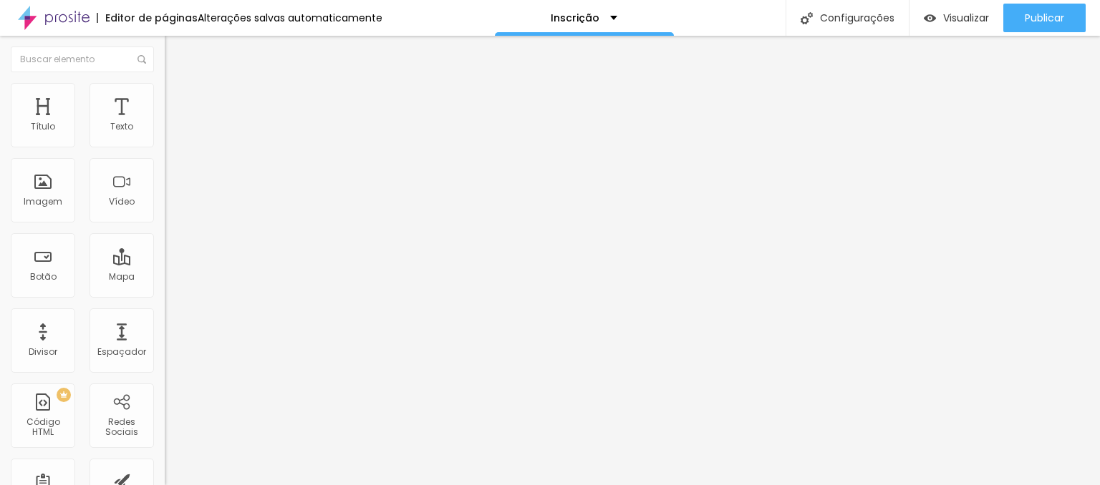
type input "14"
type input "15"
type input "16"
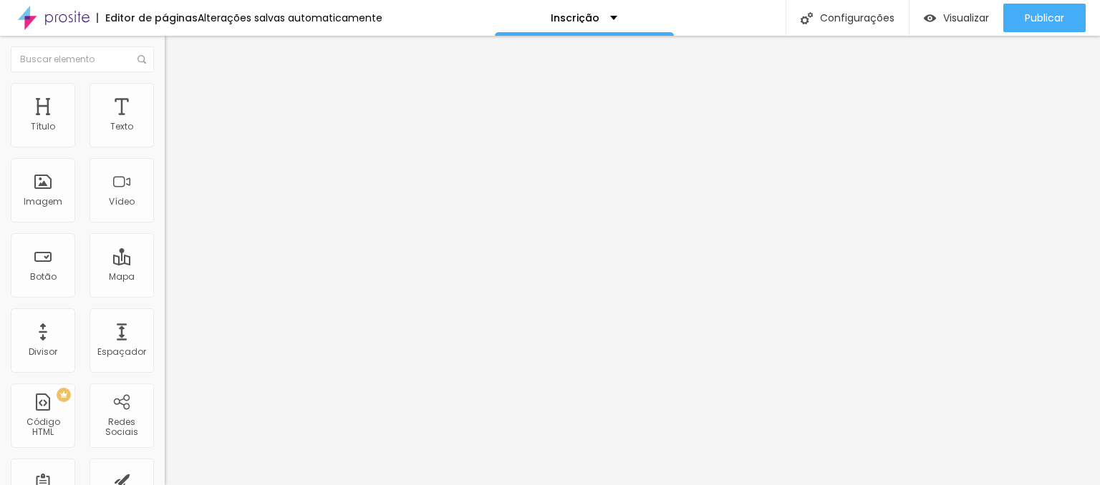
type input "16"
click at [165, 278] on input "range" at bounding box center [211, 283] width 92 height 11
click at [165, 91] on ul "Estilo Avançado" at bounding box center [247, 83] width 165 height 29
click at [165, 91] on img at bounding box center [171, 89] width 13 height 13
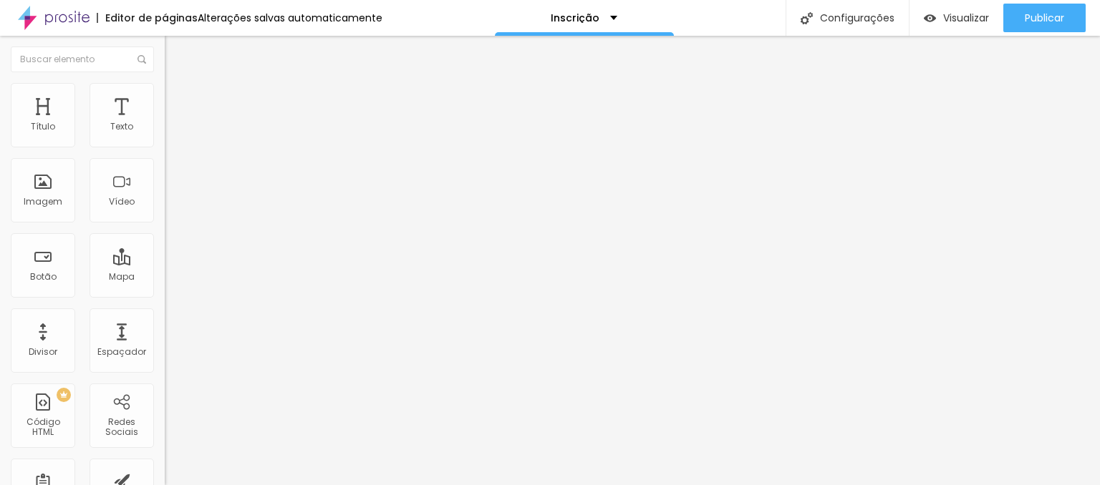
type input "5"
type input "6"
type input "7"
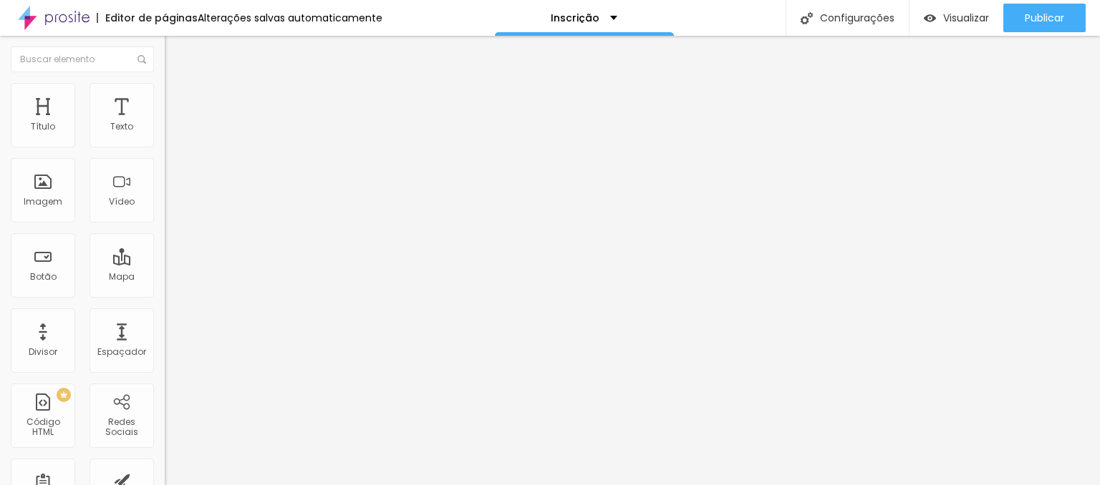
type input "7"
type input "9"
type input "10"
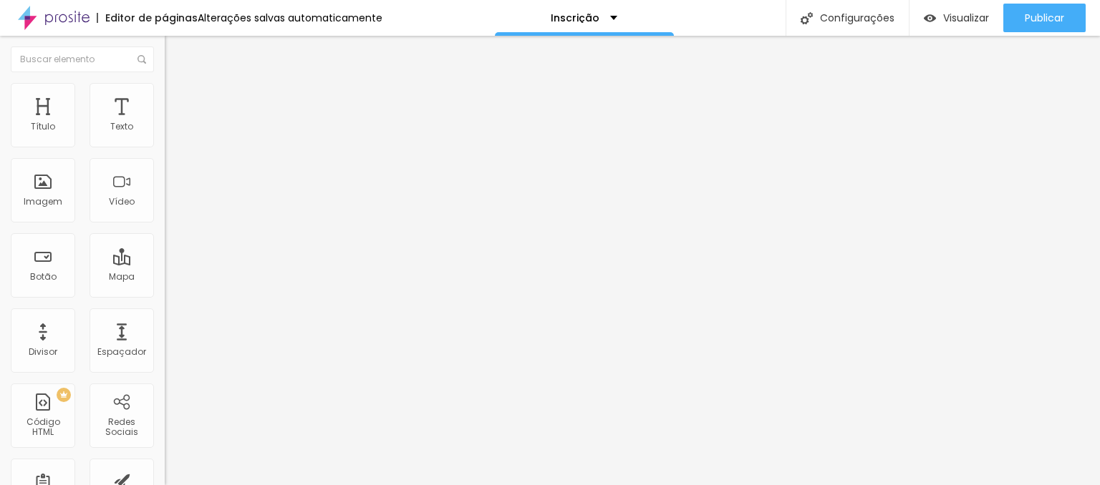
type input "10"
click at [165, 466] on input "range" at bounding box center [211, 471] width 92 height 11
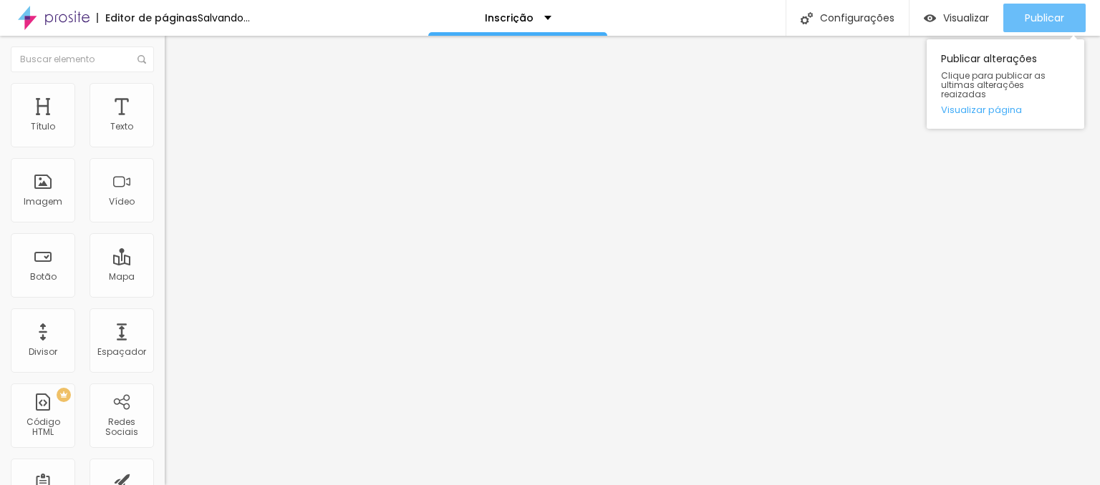
click at [1025, 10] on div "Publicar" at bounding box center [1043, 18] width 39 height 29
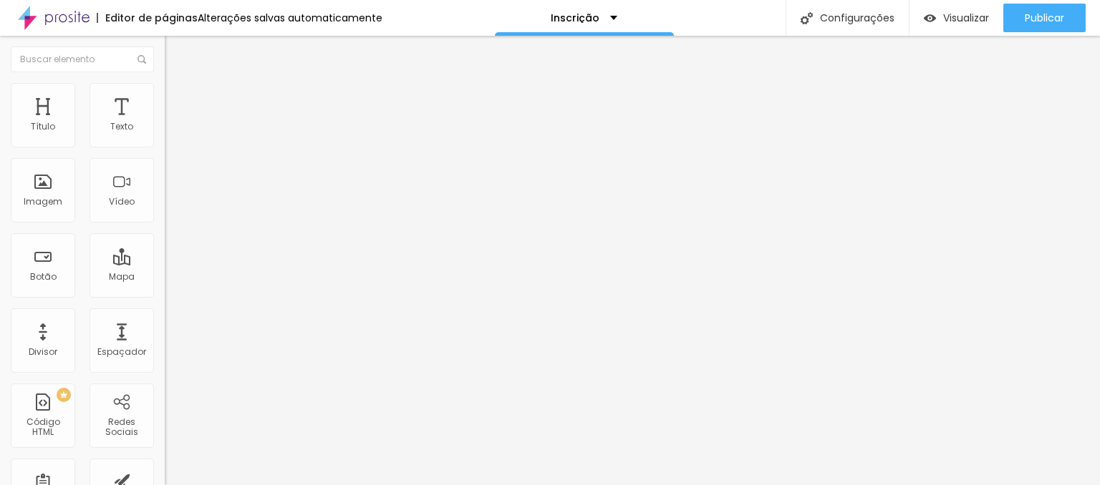
click at [165, 97] on li "Avançado" at bounding box center [247, 104] width 165 height 14
click at [165, 94] on li "Estilo" at bounding box center [247, 90] width 165 height 14
click at [165, 93] on li "Estilo" at bounding box center [247, 90] width 165 height 14
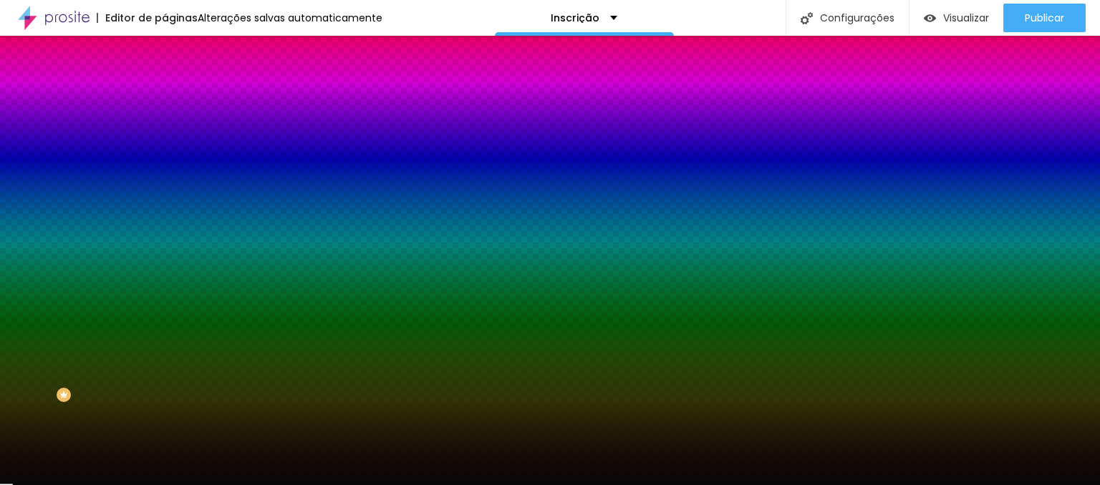
click at [165, 209] on input "#080808" at bounding box center [251, 202] width 172 height 14
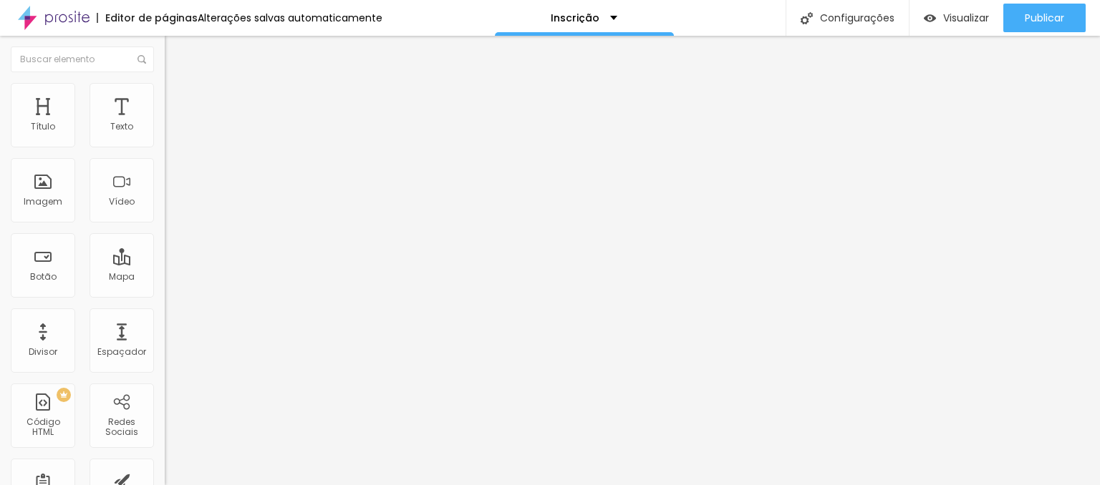
click at [165, 97] on img at bounding box center [171, 103] width 13 height 13
click at [165, 91] on img at bounding box center [171, 89] width 13 height 13
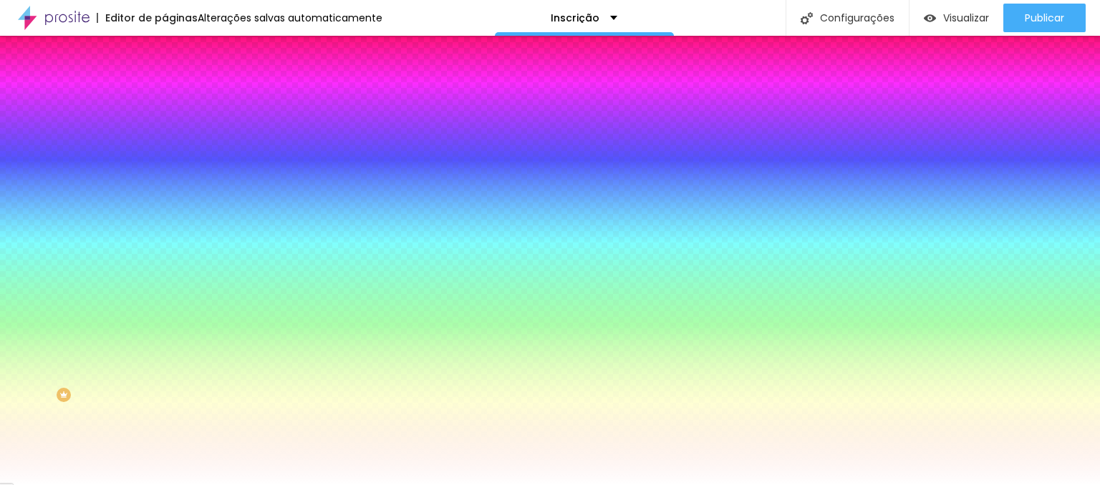
click at [165, 209] on input "#FFFFFF" at bounding box center [251, 202] width 172 height 14
paste input "080808"
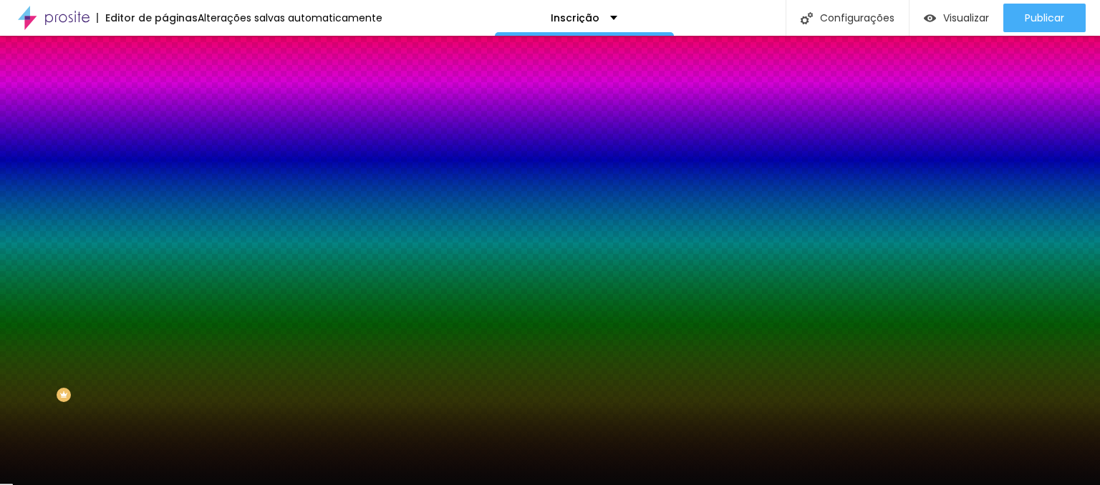
type input "#080808"
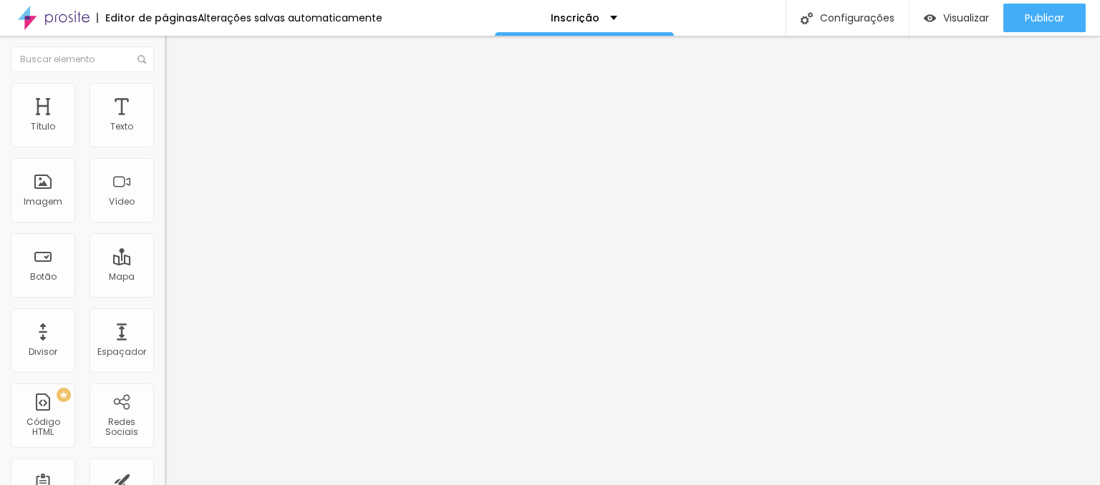
click at [165, 97] on img at bounding box center [171, 103] width 13 height 13
click at [165, 90] on img at bounding box center [171, 89] width 13 height 13
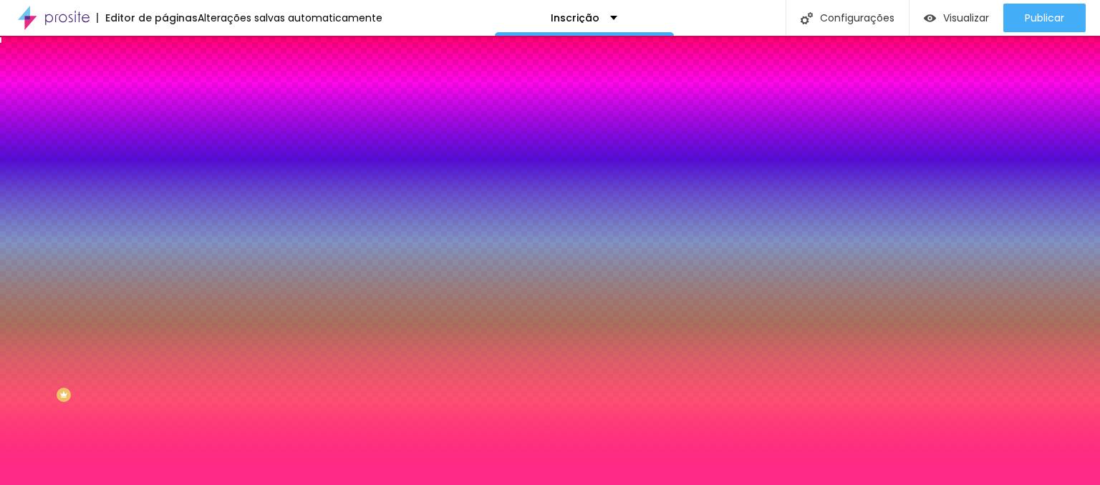
click at [165, 209] on input "#FF298A" at bounding box center [251, 202] width 172 height 14
paste input "080808"
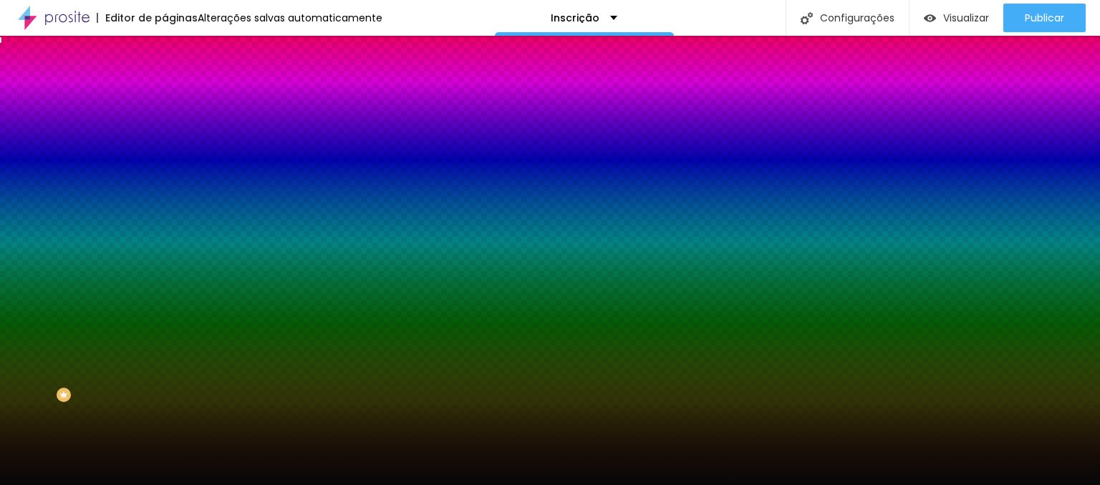
type input "#080808"
click at [178, 101] on span "Avançado" at bounding box center [201, 107] width 47 height 12
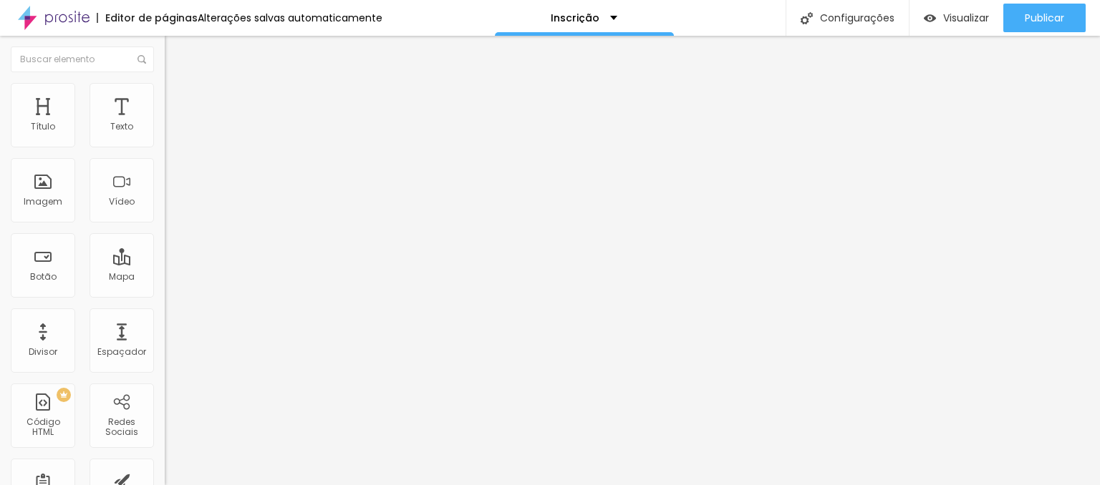
click at [165, 93] on li "Estilo" at bounding box center [247, 90] width 165 height 14
click at [165, 96] on li "Estilo" at bounding box center [247, 90] width 165 height 14
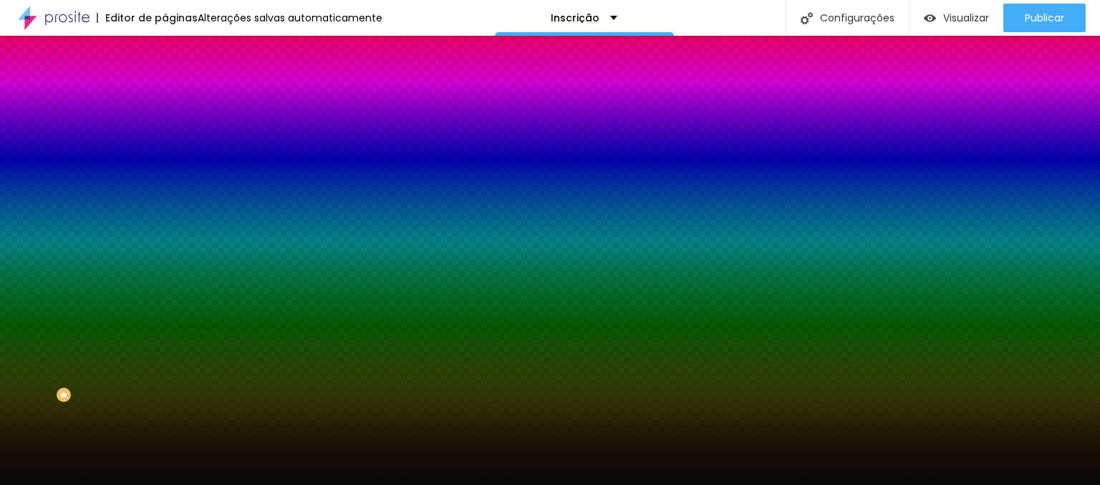
click at [165, 209] on input "#080808" at bounding box center [251, 202] width 172 height 14
click at [165, 195] on div at bounding box center [247, 195] width 165 height 0
click at [165, 149] on span "Nenhum" at bounding box center [183, 143] width 37 height 12
click at [165, 195] on div at bounding box center [247, 195] width 165 height 0
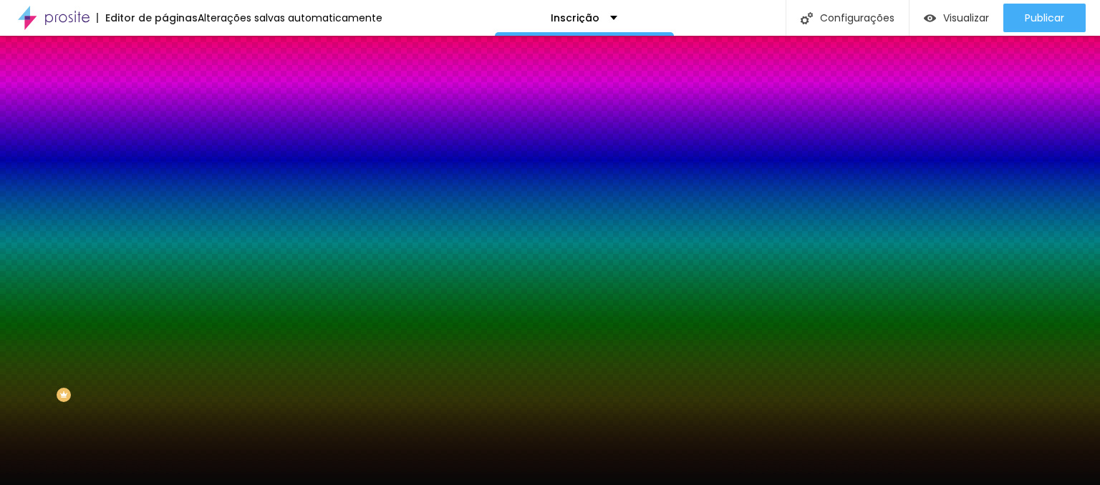
click at [165, 209] on input "#080808" at bounding box center [251, 202] width 172 height 14
click at [165, 170] on div "Parallax" at bounding box center [247, 165] width 165 height 9
click at [165, 168] on img at bounding box center [171, 162] width 12 height 12
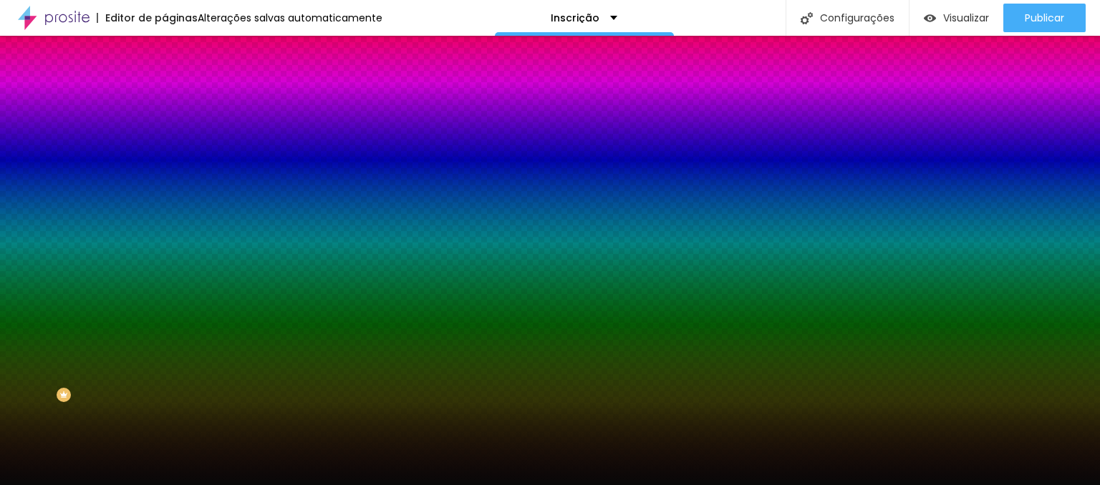
click at [165, 156] on div "Nenhum" at bounding box center [247, 151] width 165 height 9
click at [165, 146] on div "Efeitos de fundo" at bounding box center [247, 141] width 165 height 9
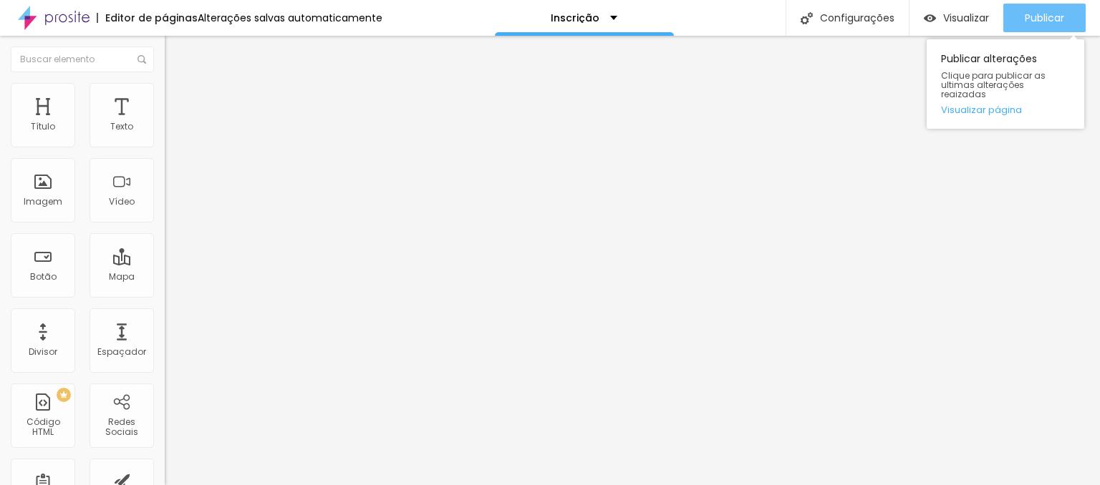
click at [1042, 16] on span "Publicar" at bounding box center [1043, 17] width 39 height 11
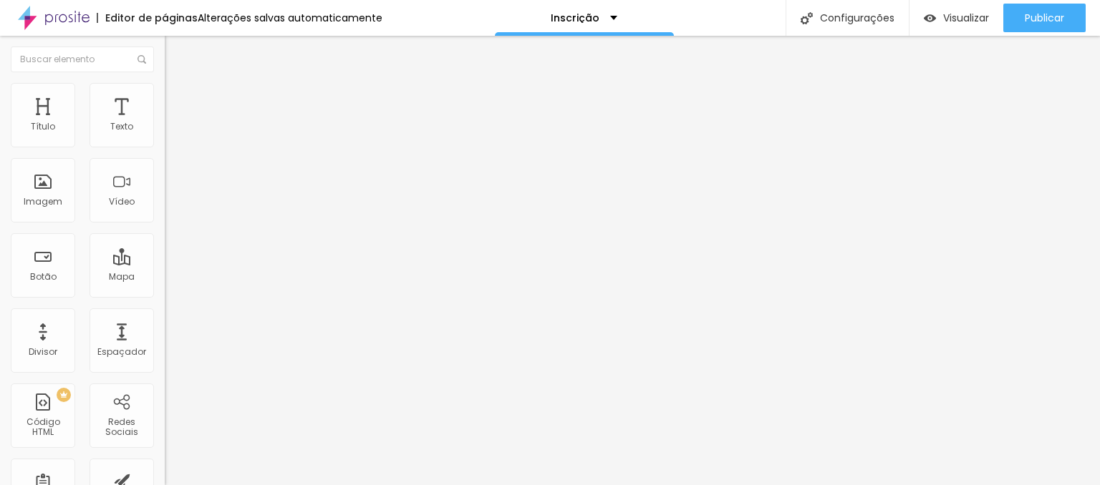
click at [165, 135] on span "Titulo 2" at bounding box center [188, 126] width 47 height 18
drag, startPoint x: 137, startPoint y: 300, endPoint x: 151, endPoint y: 299, distance: 13.6
click at [165, 352] on input "21" at bounding box center [196, 359] width 62 height 15
type input "14"
type input "2"
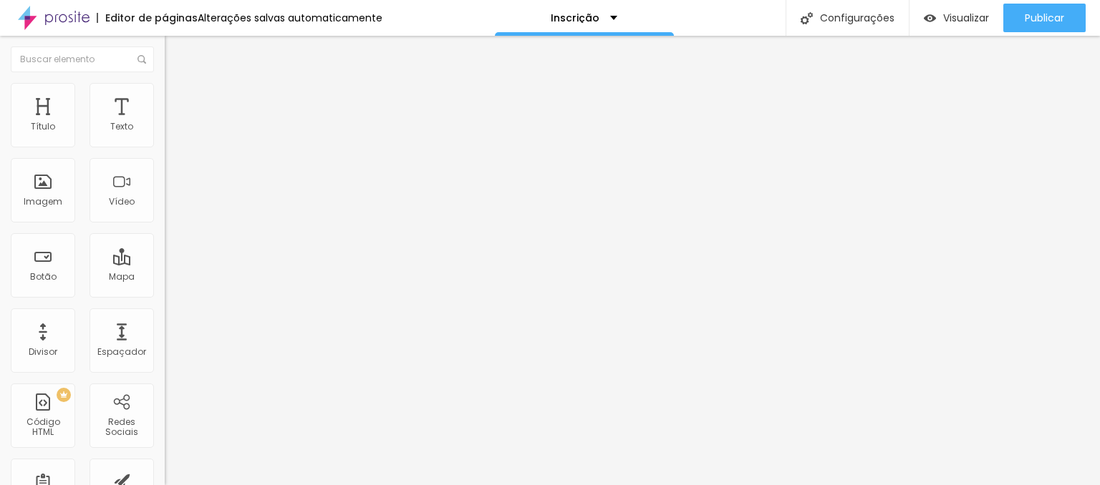
type input "20"
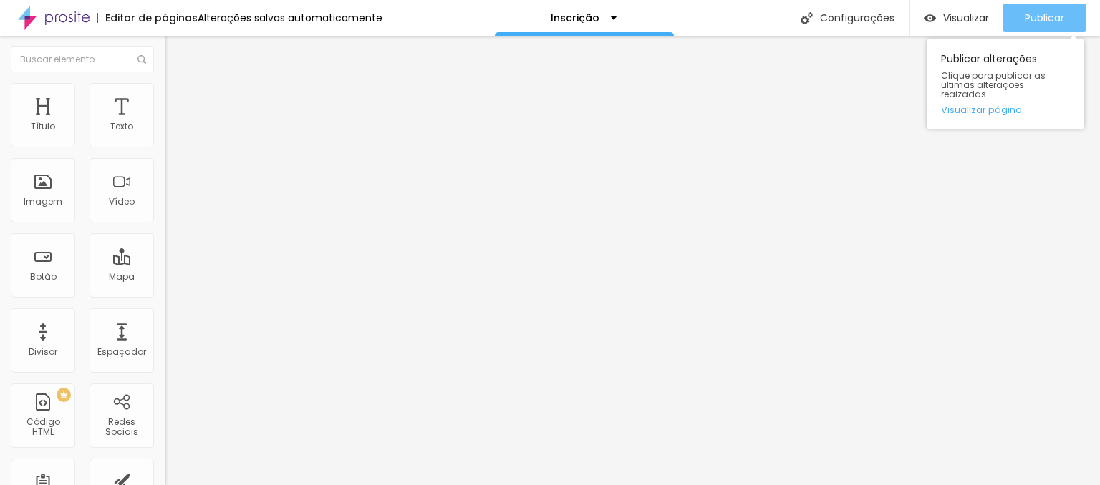
type input "20"
click at [1044, 19] on span "Publicar" at bounding box center [1043, 17] width 39 height 11
click at [1029, 18] on span "Publicar" at bounding box center [1043, 17] width 39 height 11
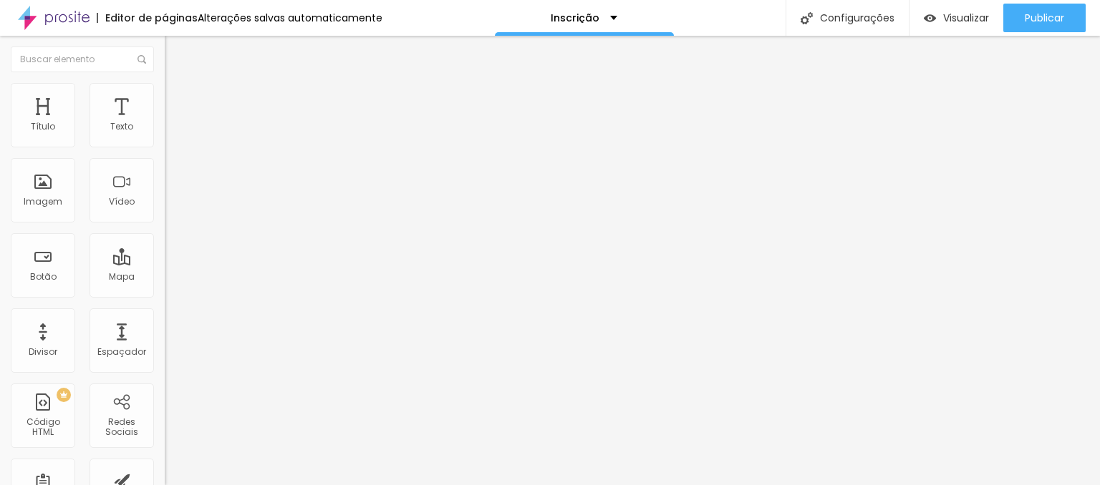
click at [165, 87] on img at bounding box center [171, 89] width 13 height 13
type input "1"
type input "2"
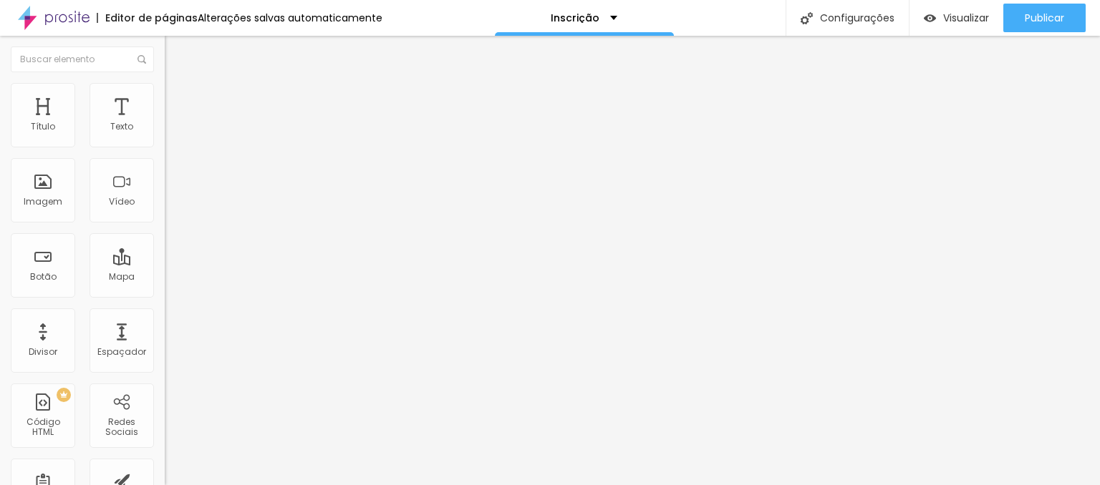
type input "3"
type input "5"
type input "6"
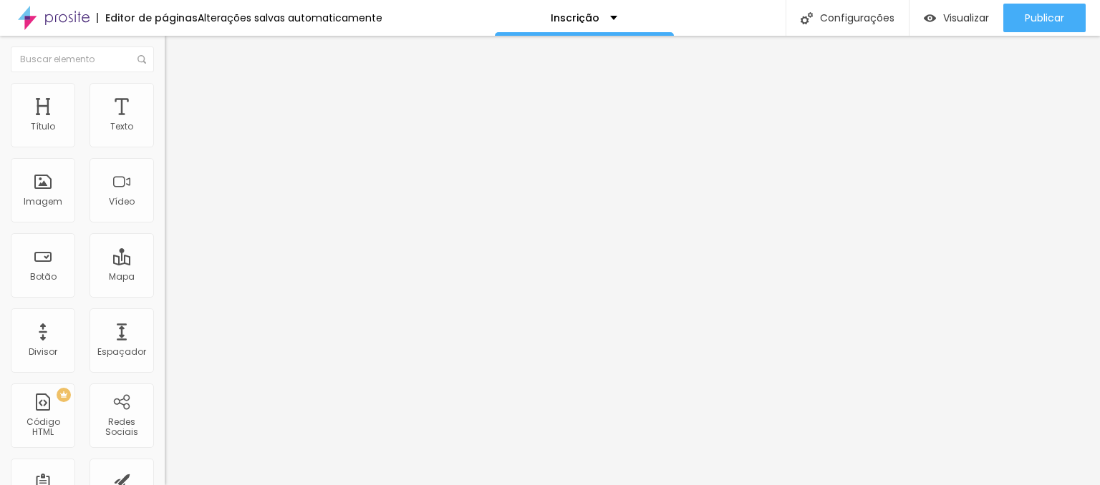
type input "6"
type input "7"
type input "8"
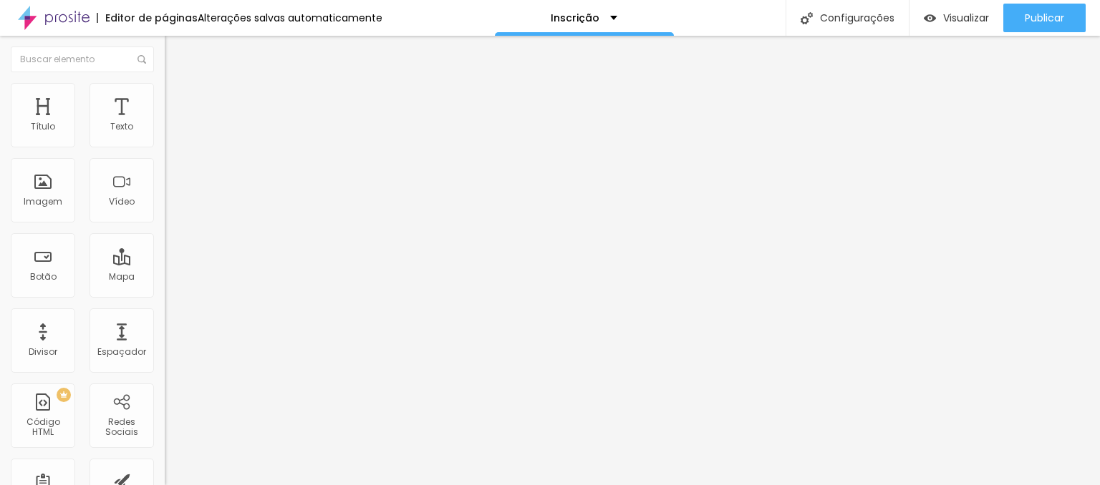
type input "9"
type input "10"
type input "11"
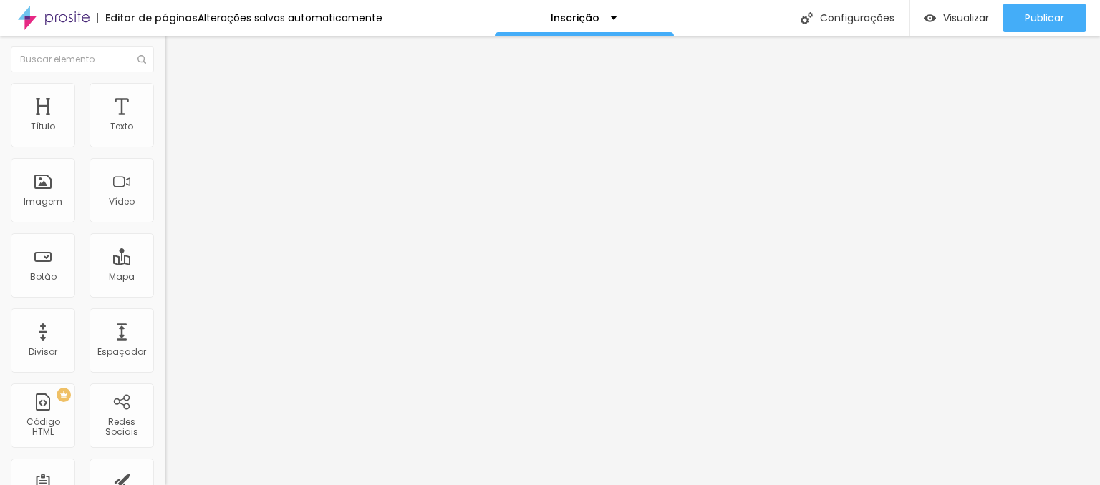
type input "11"
type input "12"
type input "14"
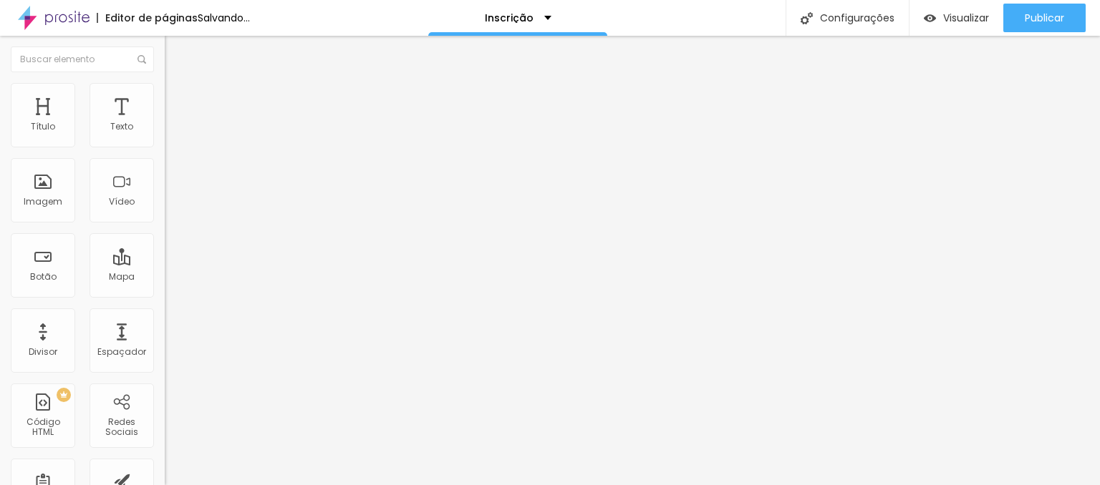
type input "13"
type input "12"
type input "11"
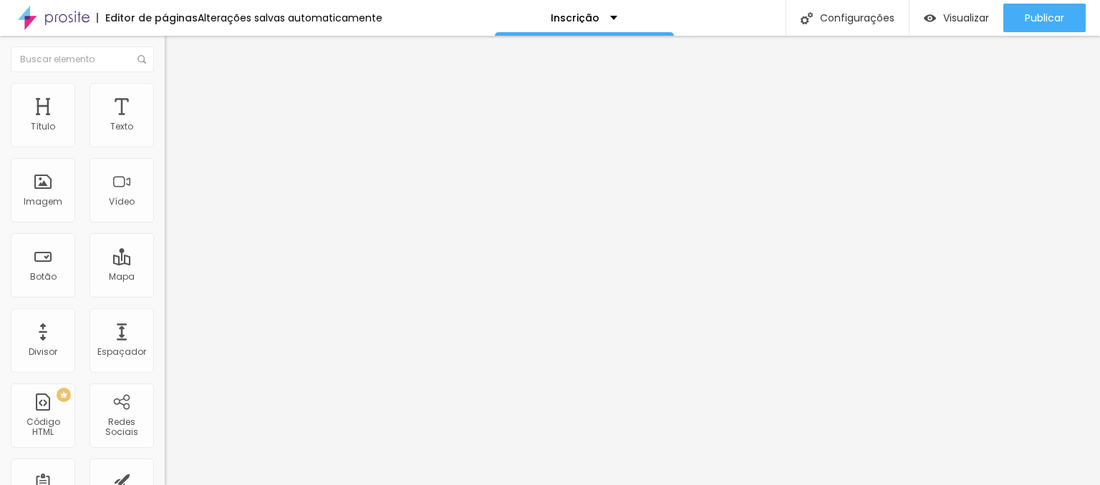
type input "11"
type input "10"
drag, startPoint x: 34, startPoint y: 175, endPoint x: 42, endPoint y: 173, distance: 8.0
type input "10"
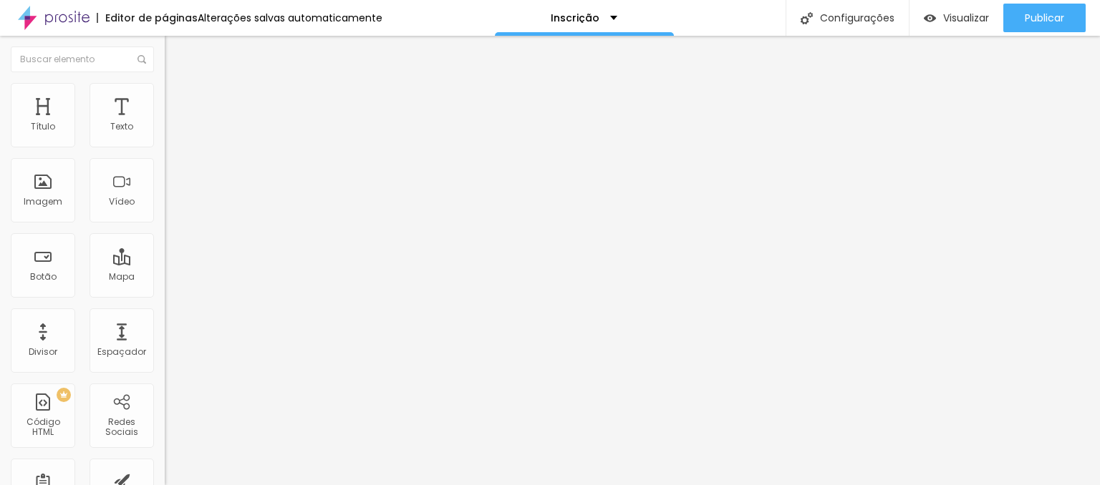
click at [165, 466] on input "range" at bounding box center [211, 471] width 92 height 11
click at [178, 84] on span "Estilo" at bounding box center [189, 78] width 22 height 12
click at [165, 148] on span "Titulo 3" at bounding box center [185, 140] width 40 height 16
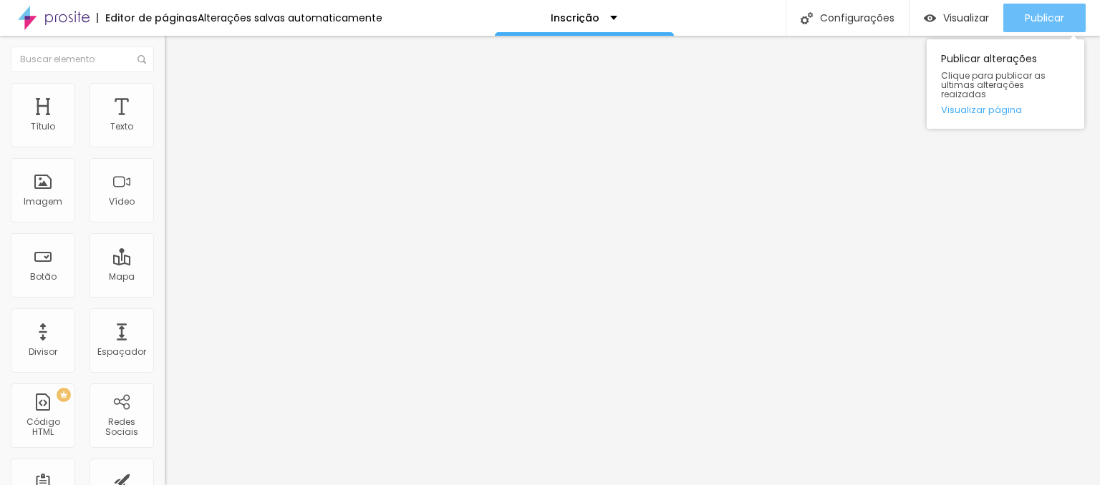
click at [1060, 17] on span "Publicar" at bounding box center [1043, 17] width 39 height 11
click at [1031, 19] on span "Publicar" at bounding box center [1043, 17] width 39 height 11
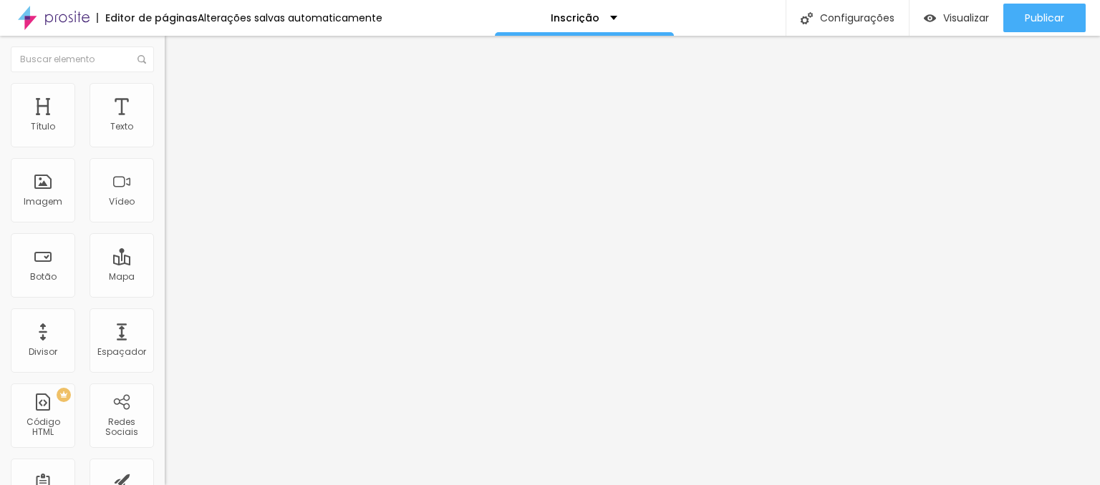
click at [165, 94] on li "Avançado" at bounding box center [247, 90] width 165 height 14
type input "1.4"
type input "1.5"
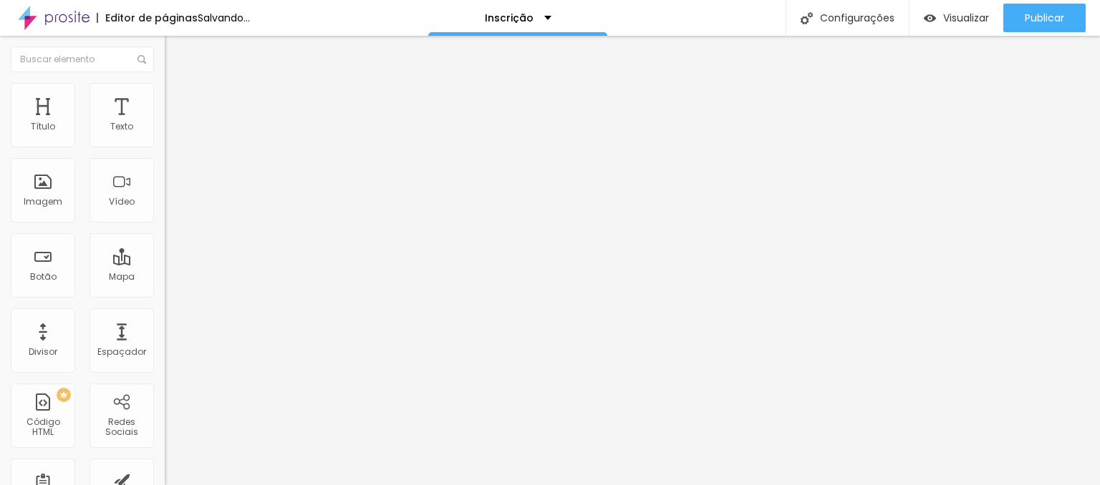
drag, startPoint x: 81, startPoint y: 365, endPoint x: 92, endPoint y: 366, distance: 11.5
type input "1.5"
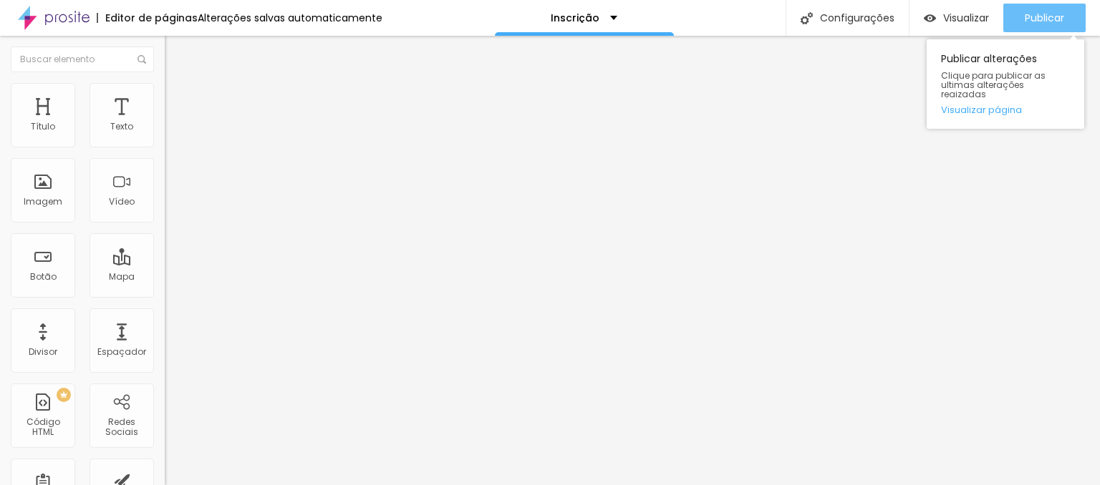
click at [1058, 13] on span "Publicar" at bounding box center [1043, 17] width 39 height 11
click at [1050, 9] on div "Publicar" at bounding box center [1043, 18] width 39 height 29
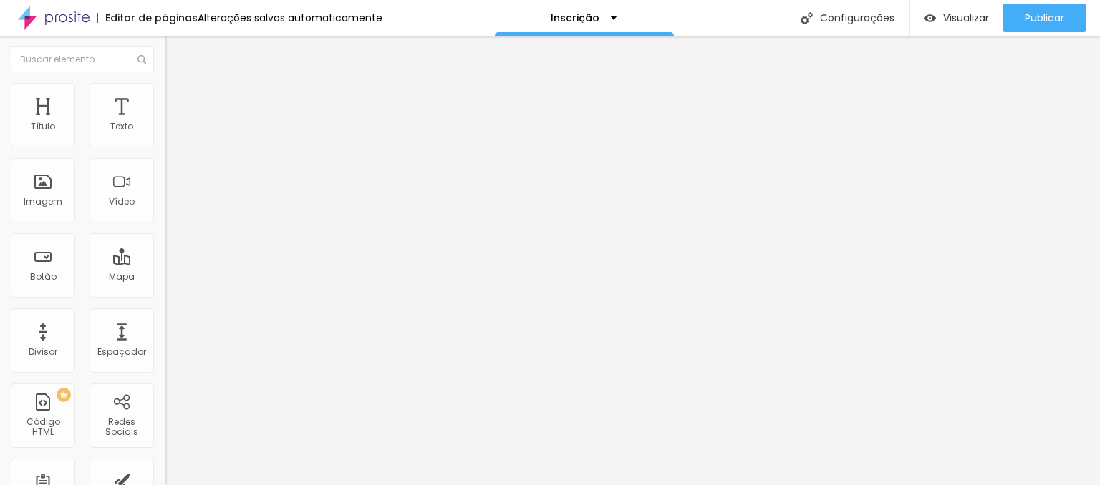
type input "22"
click at [165, 341] on input "range" at bounding box center [211, 346] width 92 height 11
type input "1.6"
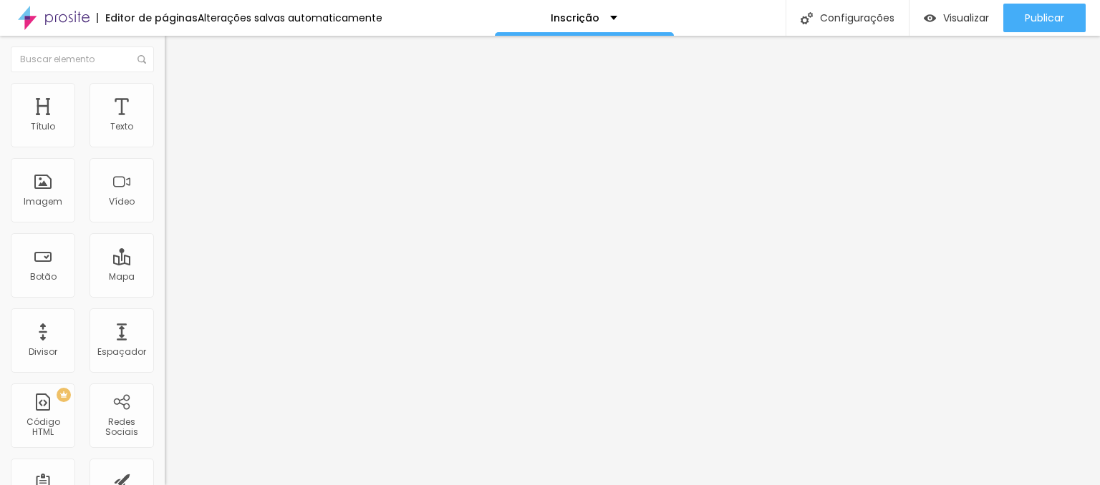
type input "1.6"
type input "1.7"
drag, startPoint x: 93, startPoint y: 366, endPoint x: 103, endPoint y: 366, distance: 10.0
type input "1.7"
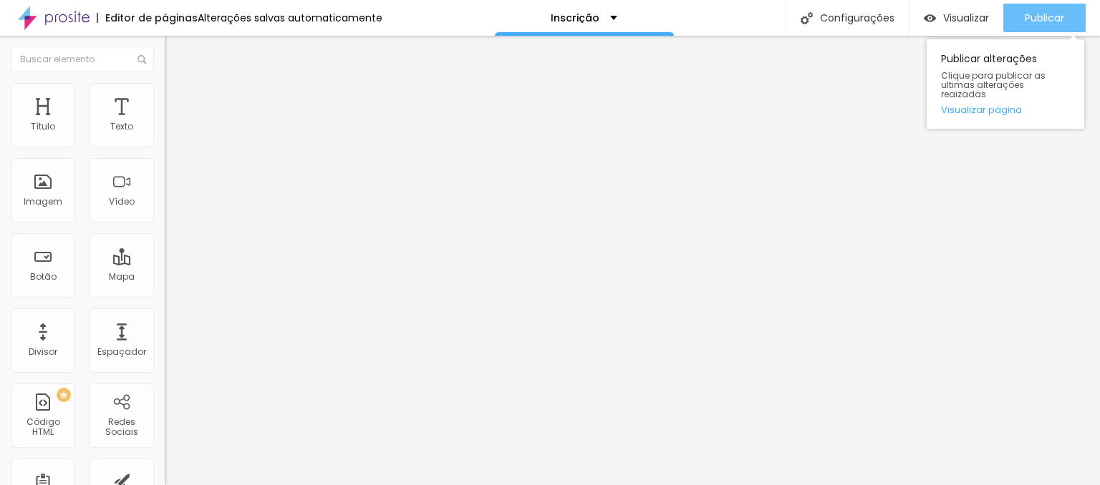
click at [1054, 24] on span "Publicar" at bounding box center [1043, 17] width 39 height 11
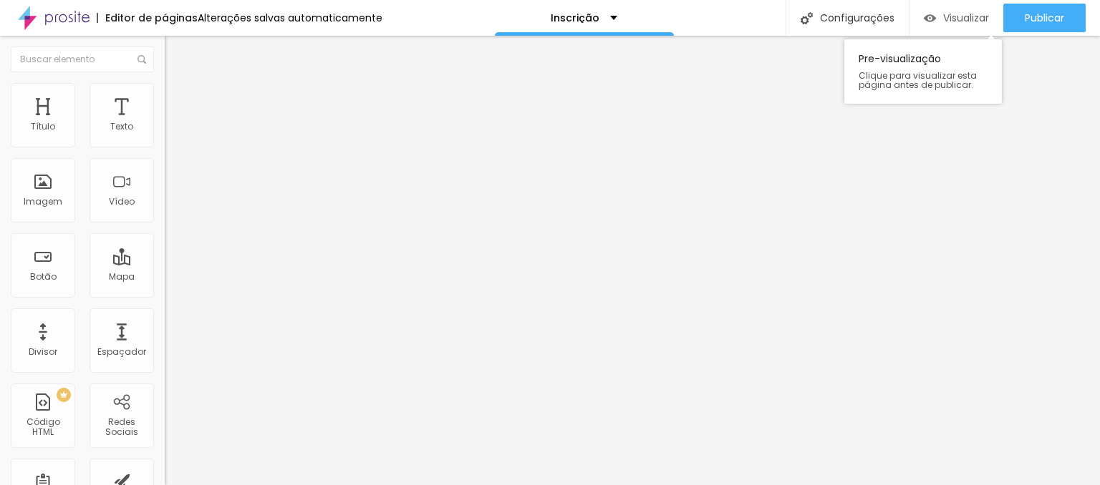
click at [949, 22] on span "Visualizar" at bounding box center [966, 17] width 46 height 11
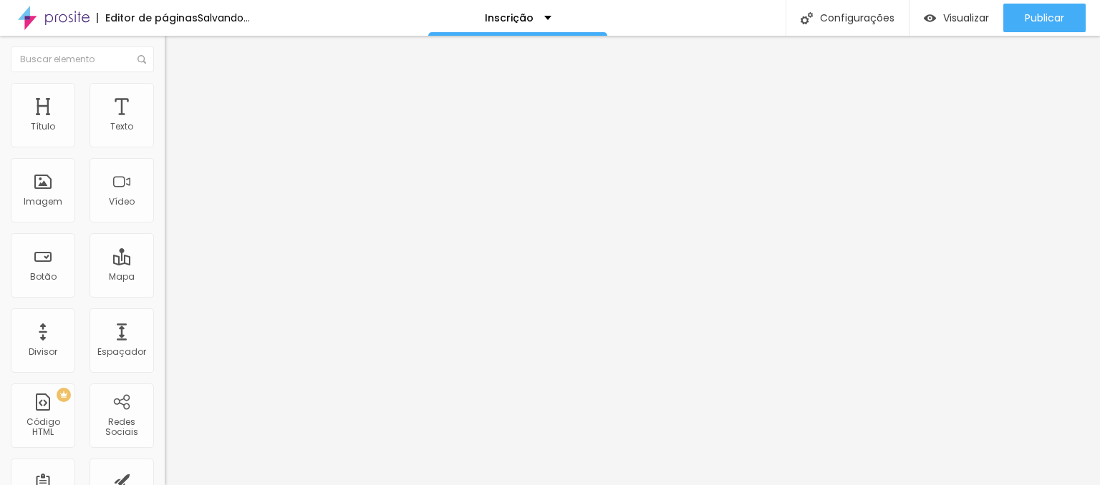
click at [165, 123] on span "Trocar imagem" at bounding box center [204, 117] width 78 height 12
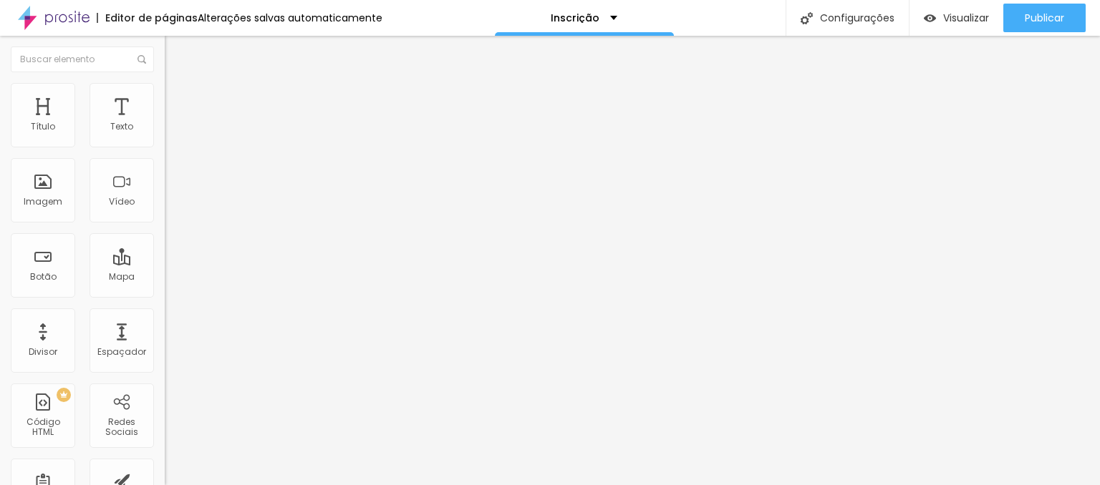
click at [165, 123] on span "Trocar imagem" at bounding box center [204, 117] width 78 height 12
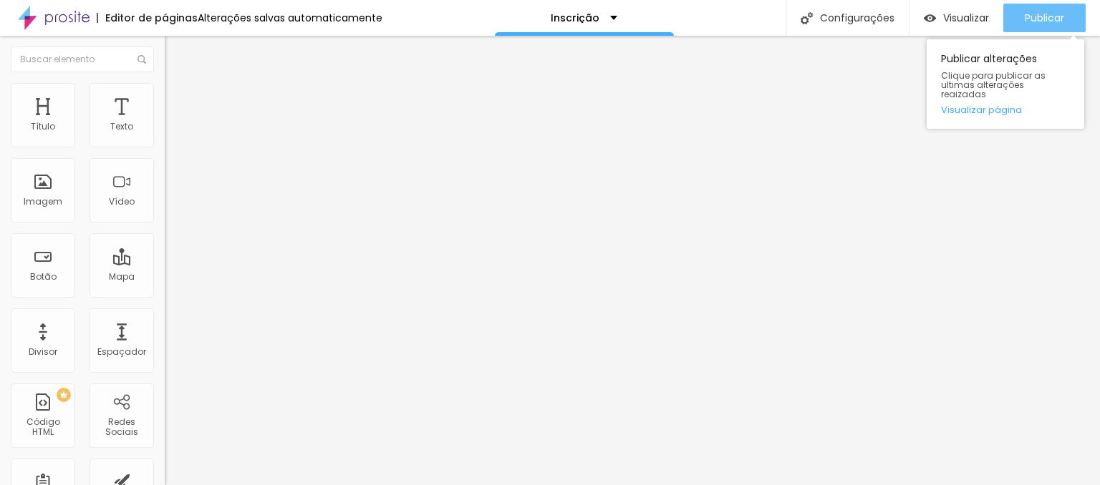
click at [1040, 21] on span "Publicar" at bounding box center [1043, 17] width 39 height 11
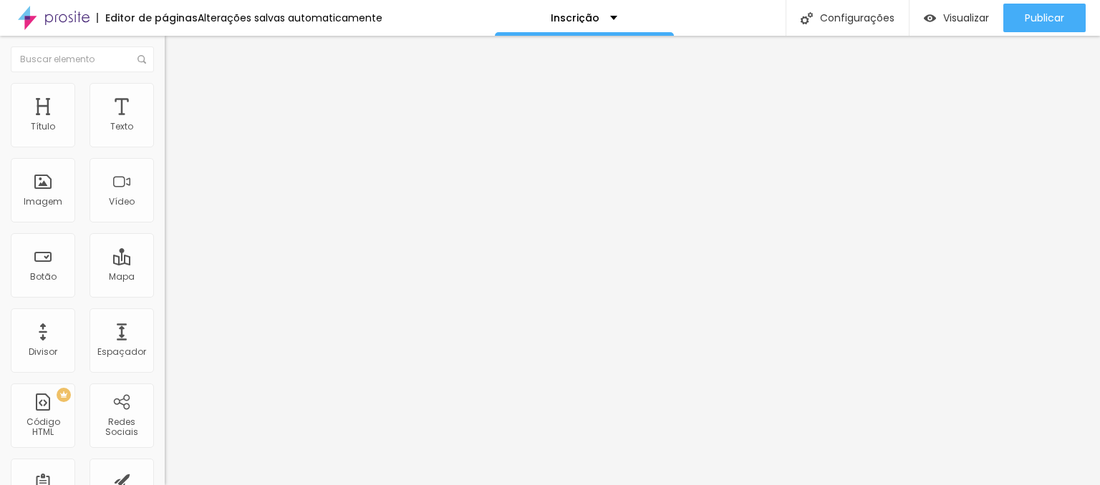
click at [178, 99] on span "Estilo" at bounding box center [189, 93] width 22 height 12
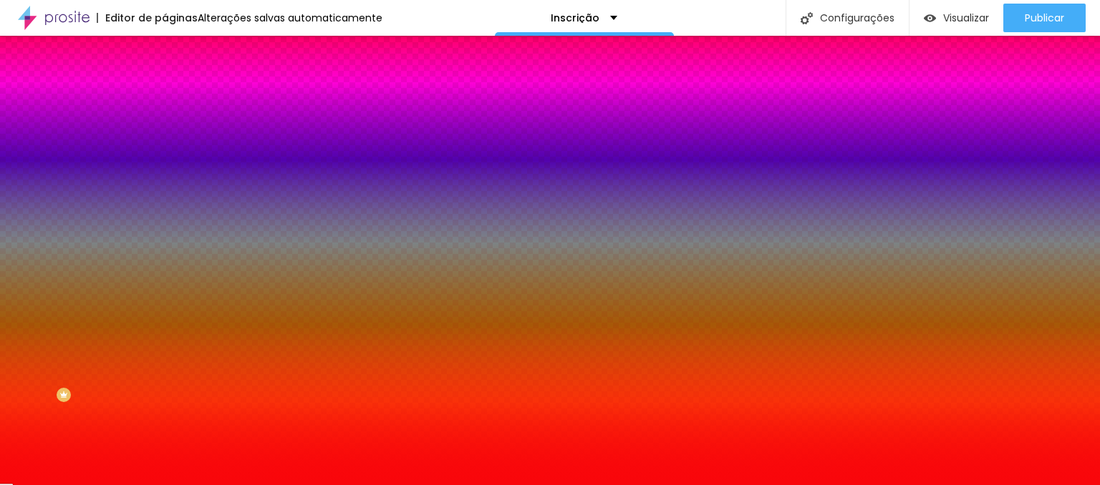
click at [178, 101] on span "Avançado" at bounding box center [201, 107] width 47 height 12
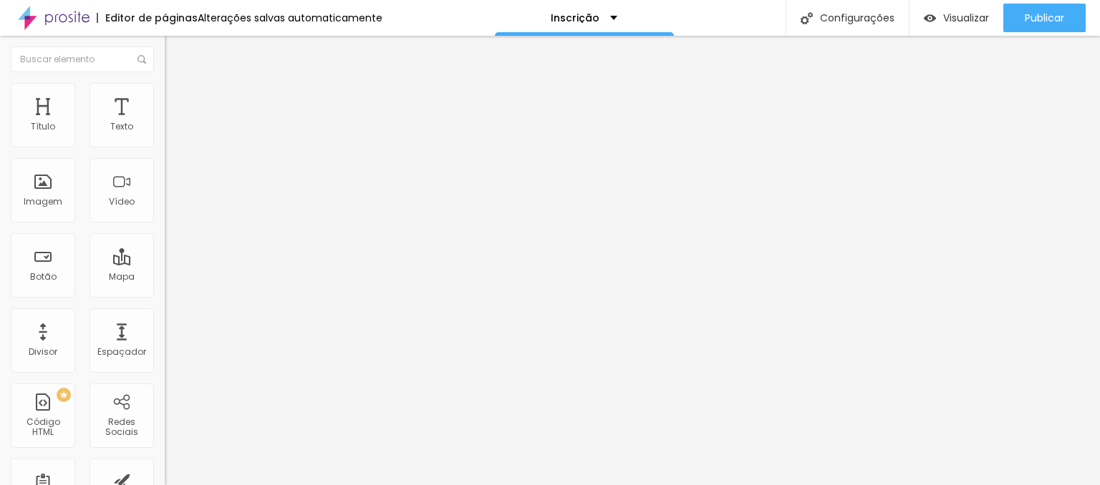
paste input "https://pay.hotmart.com/R101341049I"
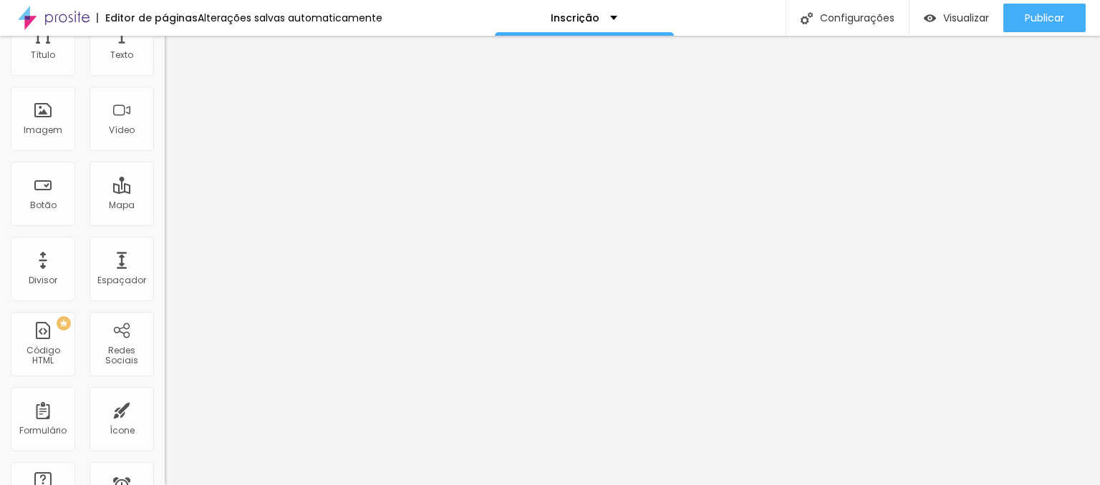
type input "https://pay.hotmart.com/R101341049I"
click at [165, 485] on div "Classes Html" at bounding box center [247, 490] width 165 height 9
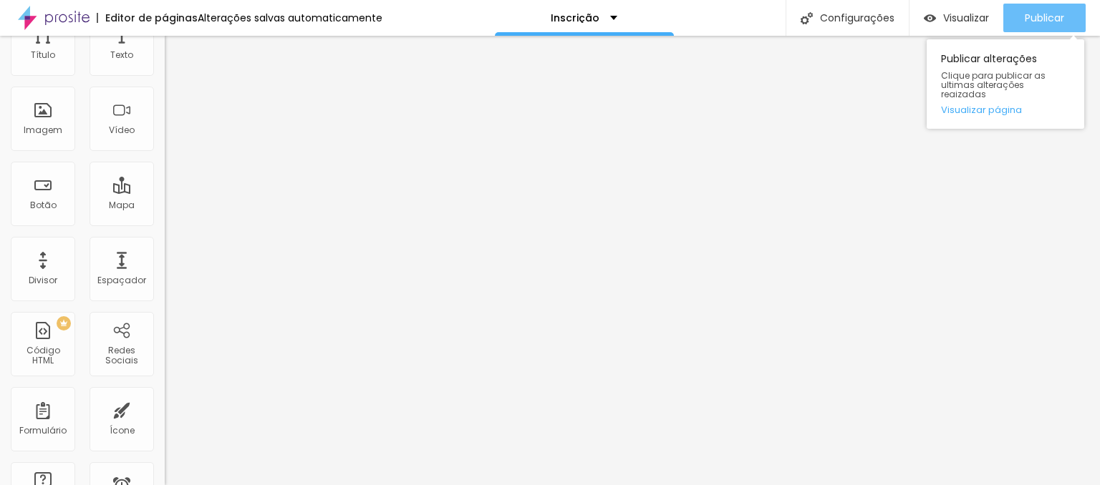
click at [1045, 22] on span "Publicar" at bounding box center [1043, 17] width 39 height 11
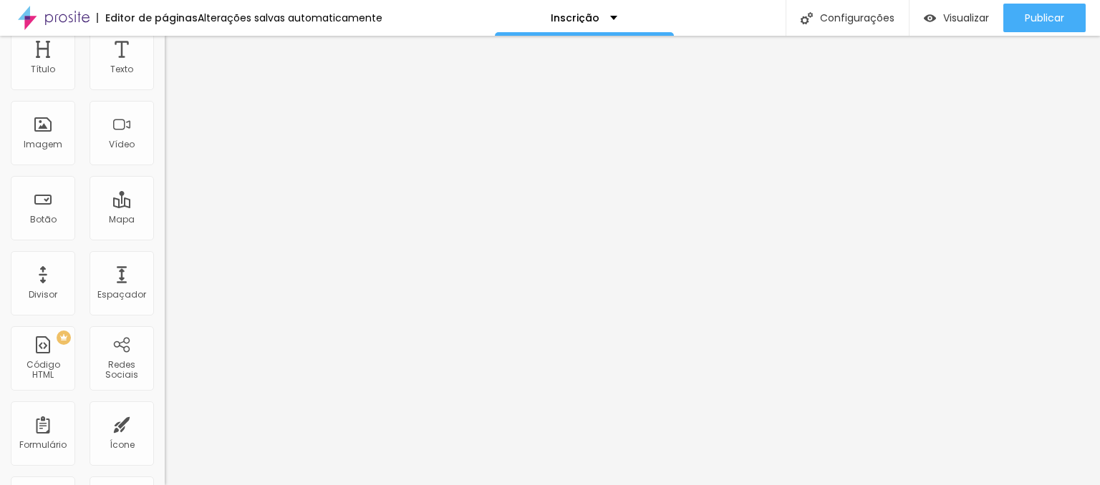
scroll to position [108, 0]
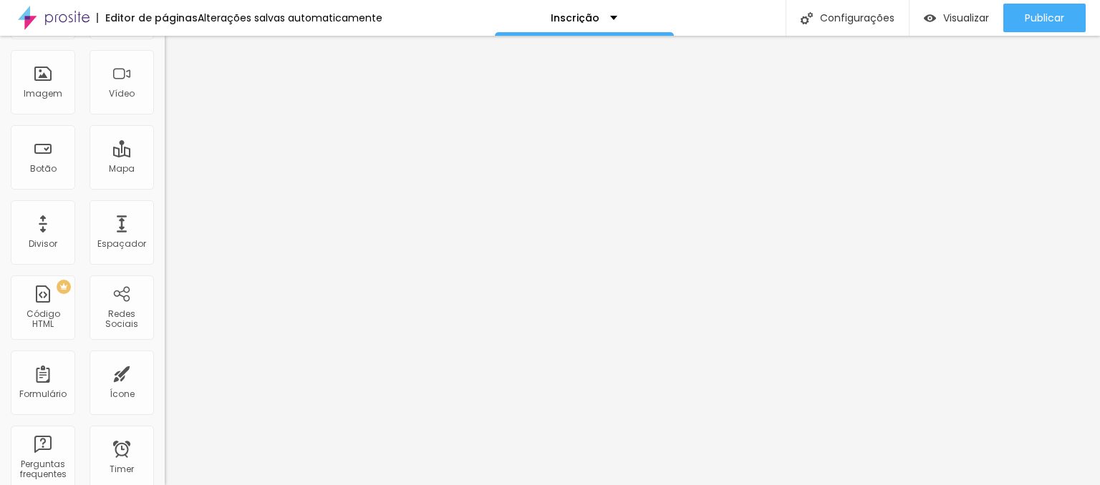
click at [165, 187] on input "https://" at bounding box center [251, 180] width 172 height 14
paste input "https://pay.hotmart.com/R101341049I"
click at [165, 187] on input "https://https://pay.hotmart.com/R101341049I" at bounding box center [251, 180] width 172 height 14
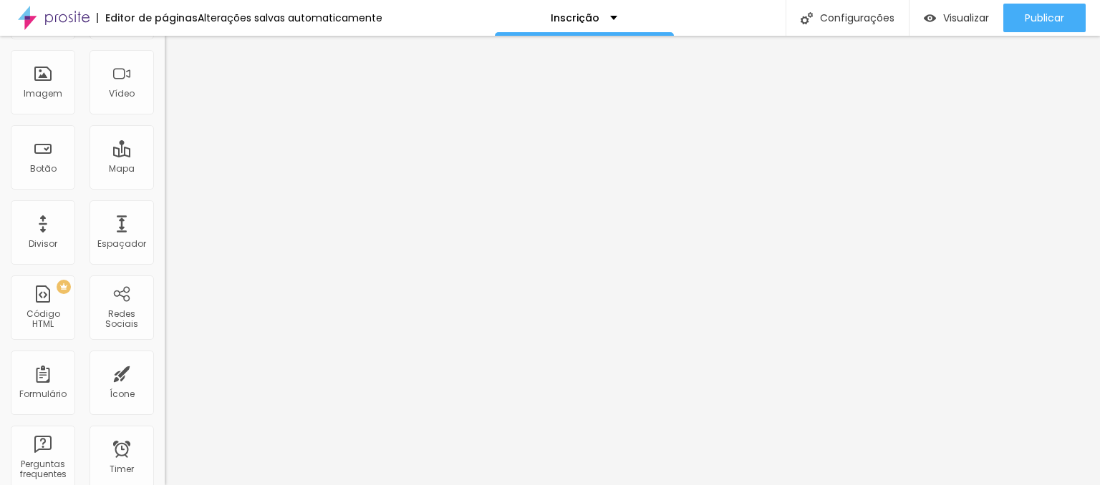
click at [165, 187] on input "https://https://pay.hotmart.com/R101341049I" at bounding box center [251, 180] width 172 height 14
paste input "text"
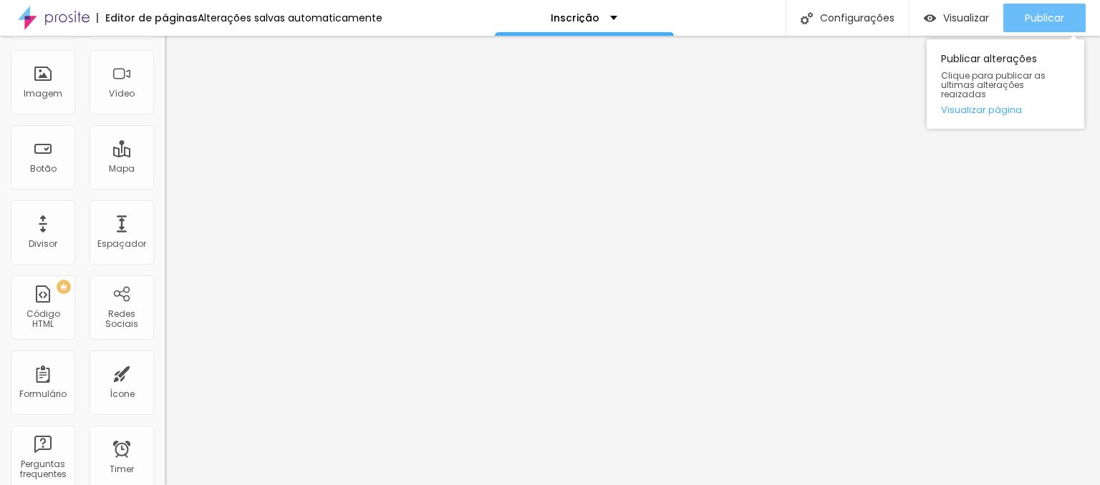
type input "https://pay.hotmart.com/R101341049I"
click at [1052, 16] on span "Publicar" at bounding box center [1043, 17] width 39 height 11
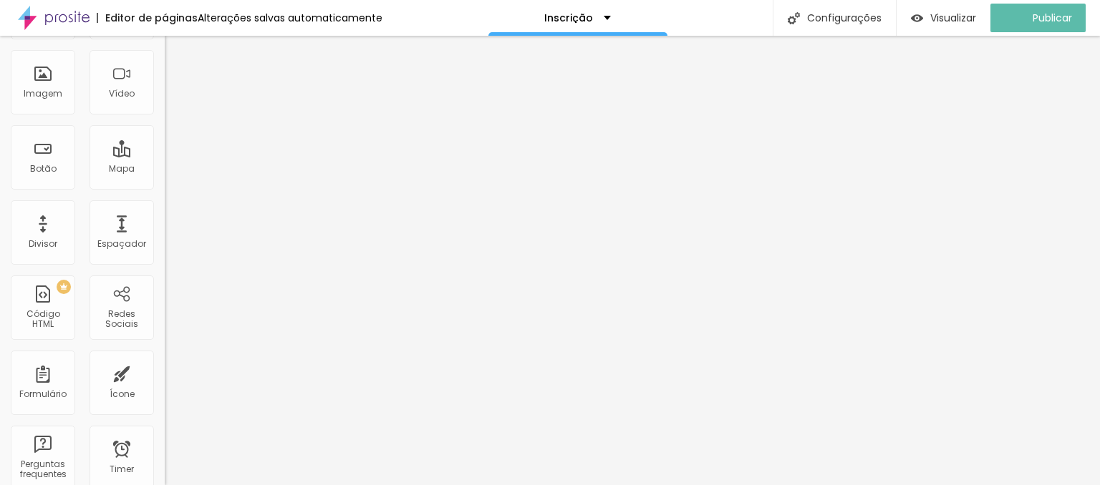
scroll to position [0, 0]
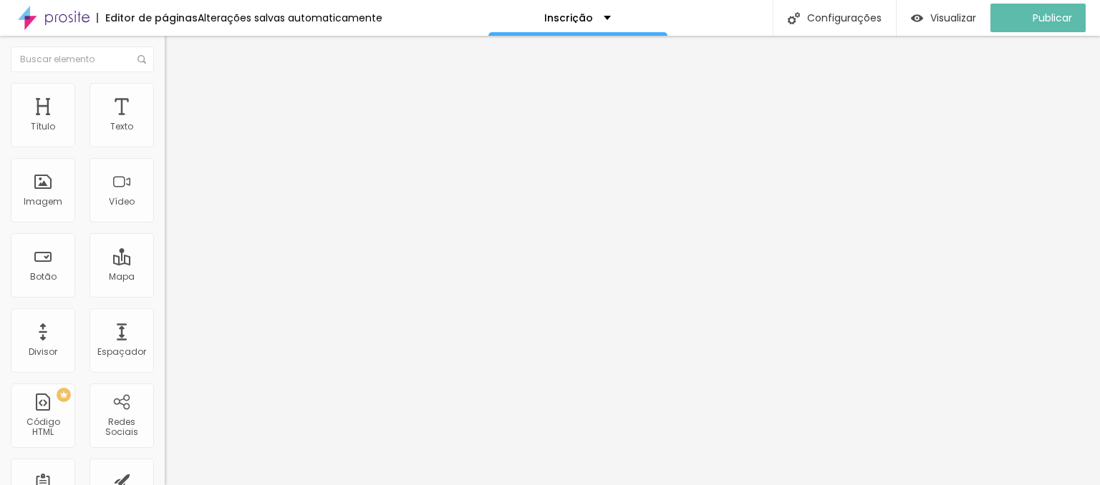
click at [165, 96] on li "Estilo" at bounding box center [247, 90] width 165 height 14
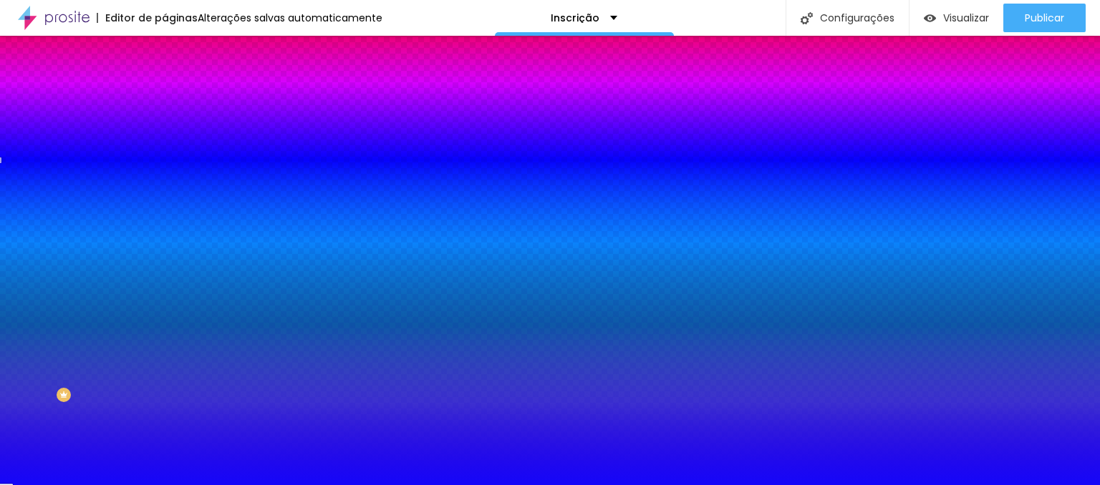
click at [165, 82] on img at bounding box center [171, 75] width 13 height 13
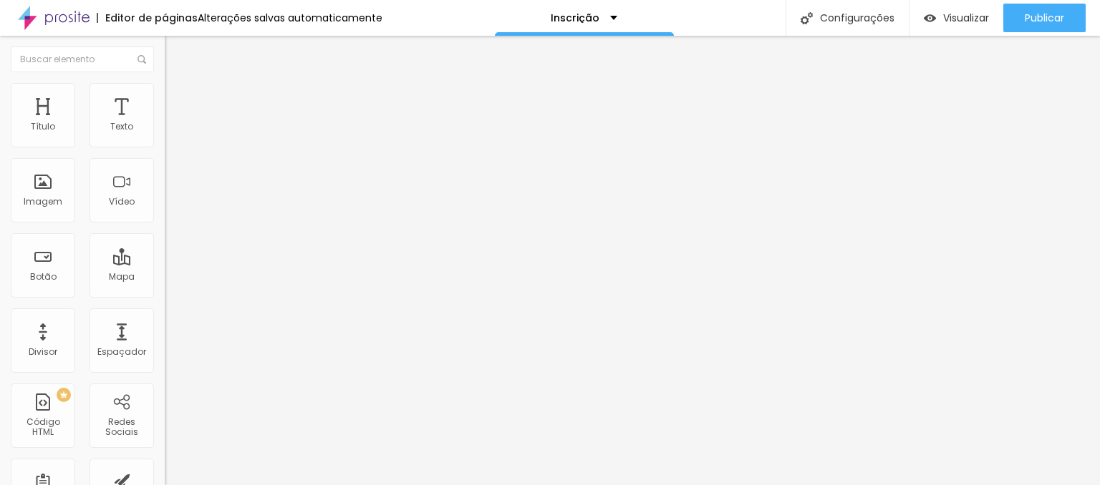
click at [165, 295] on input "https://" at bounding box center [251, 288] width 172 height 14
paste input "pay.hotmart.com/R101341049I"
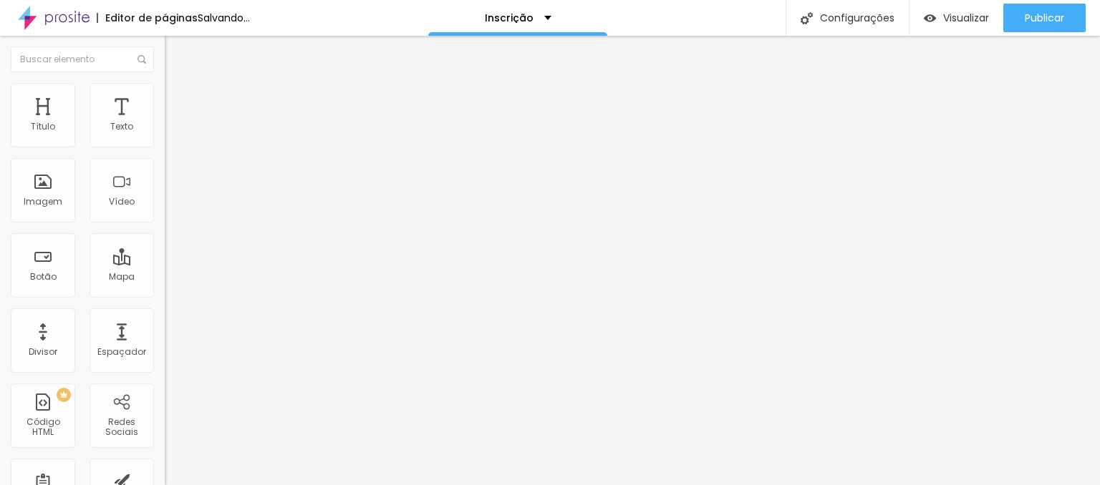
type input "https://pay.hotmart.com/R101341049I"
click at [165, 376] on div "Editar Botão Conteúdo Estilo Avançado Texto Quero participar Alinhamento Tamanh…" at bounding box center [247, 261] width 165 height 450
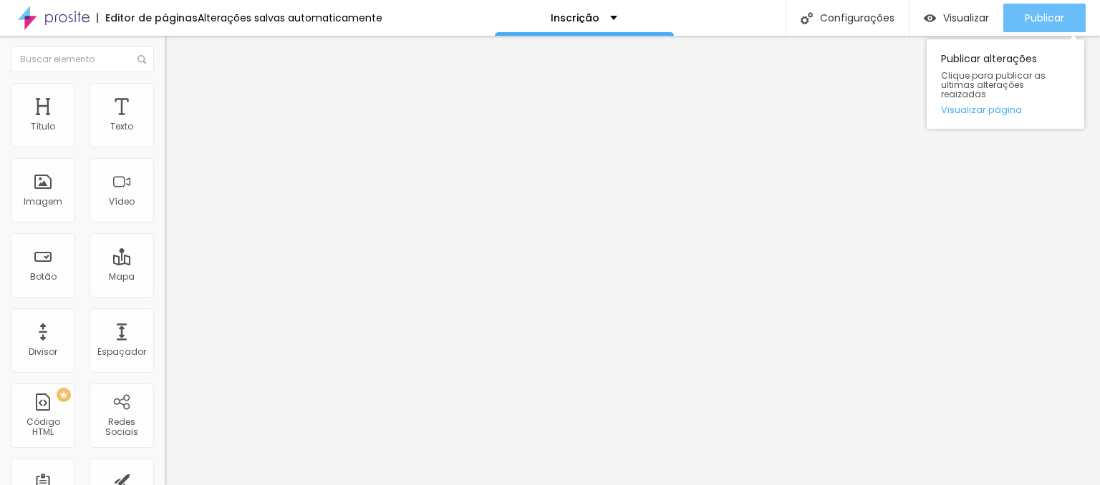
click at [1042, 16] on span "Publicar" at bounding box center [1043, 17] width 39 height 11
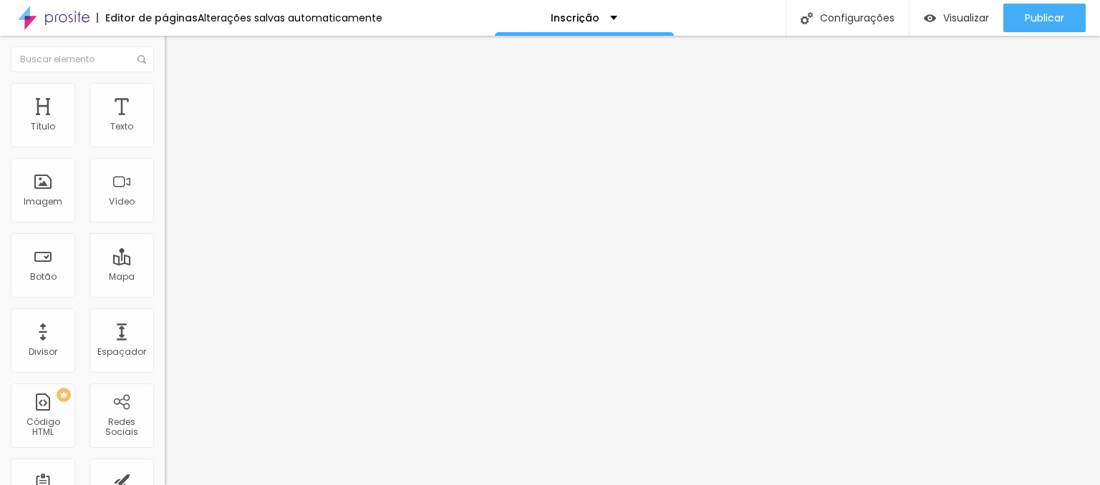
click at [165, 295] on input "https://" at bounding box center [251, 288] width 172 height 14
paste input "pay.hotmart.com/R101341049I"
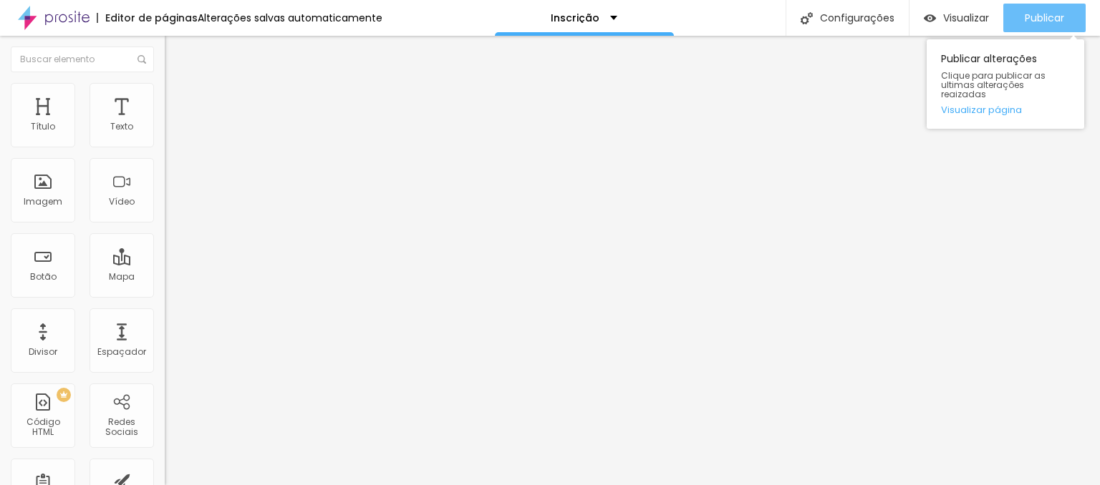
type input "https://pay.hotmart.com/R101341049I"
click at [1038, 12] on span "Publicar" at bounding box center [1043, 17] width 39 height 11
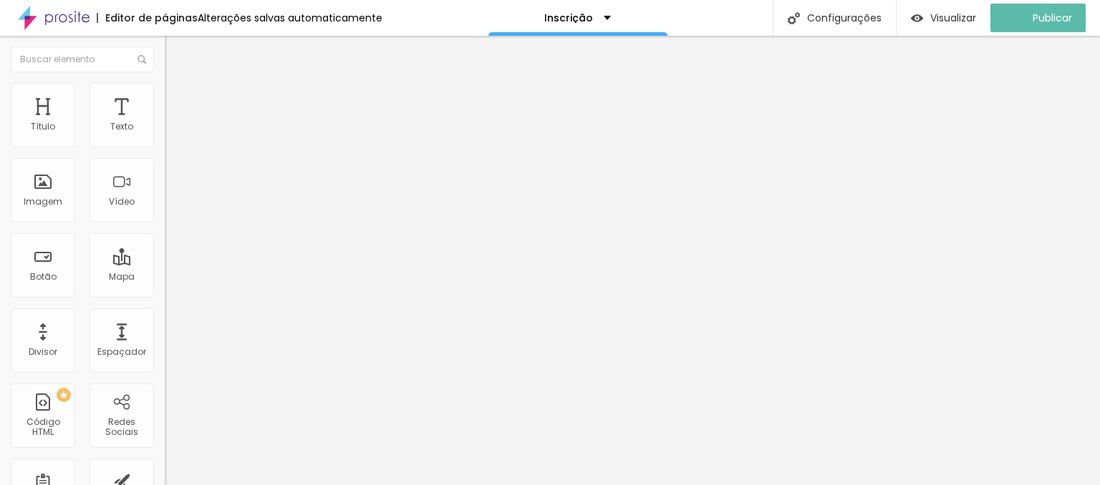
click at [165, 382] on div "Editar Botão Conteúdo Estilo Avançado Texto QUERO PARTICIPAR! Alinhamento Taman…" at bounding box center [247, 261] width 165 height 450
